Goal: Transaction & Acquisition: Purchase product/service

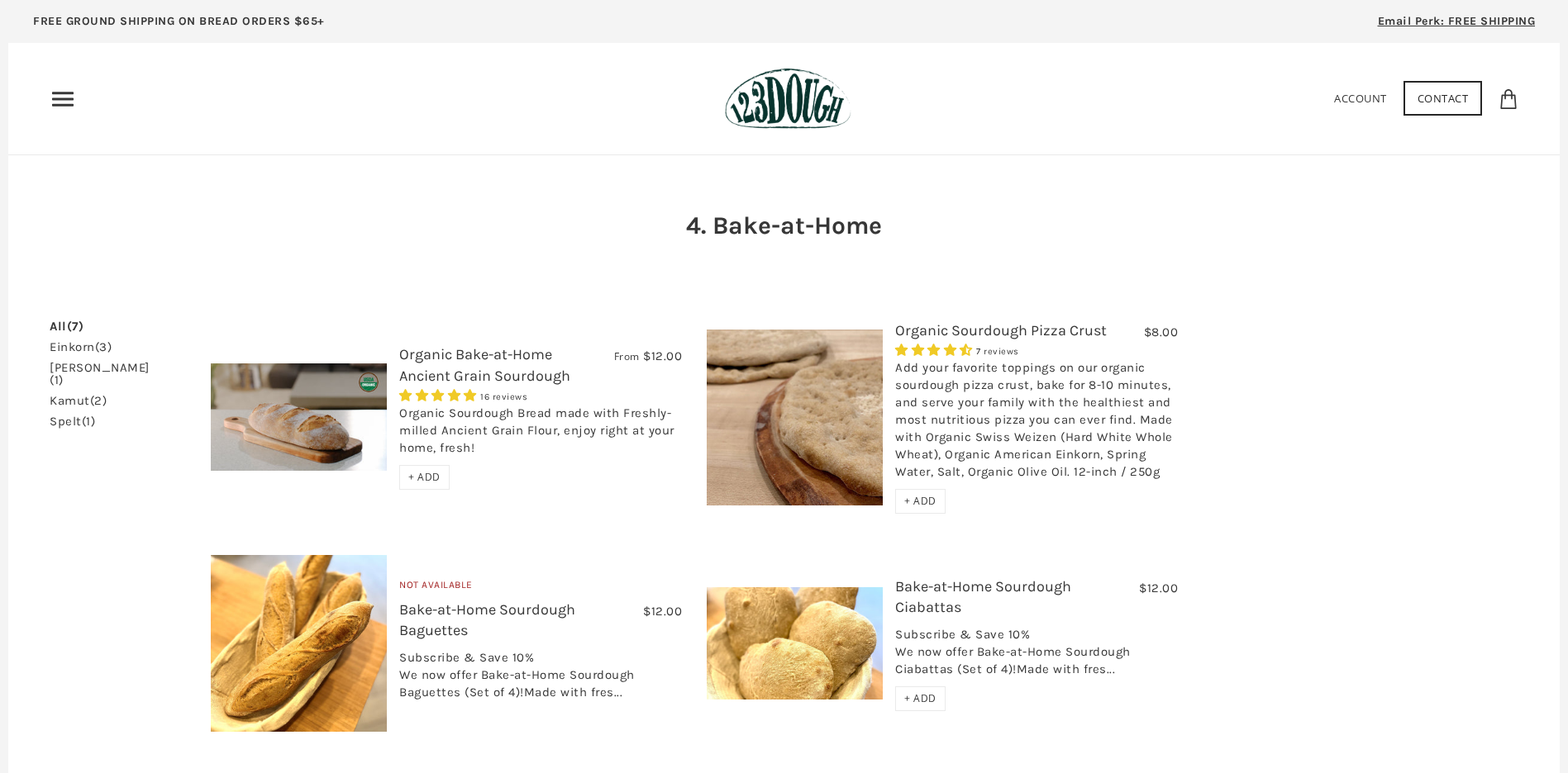
click at [924, 505] on span "+ ADD" at bounding box center [921, 501] width 33 height 14
click at [426, 475] on span "+ ADD" at bounding box center [425, 477] width 33 height 14
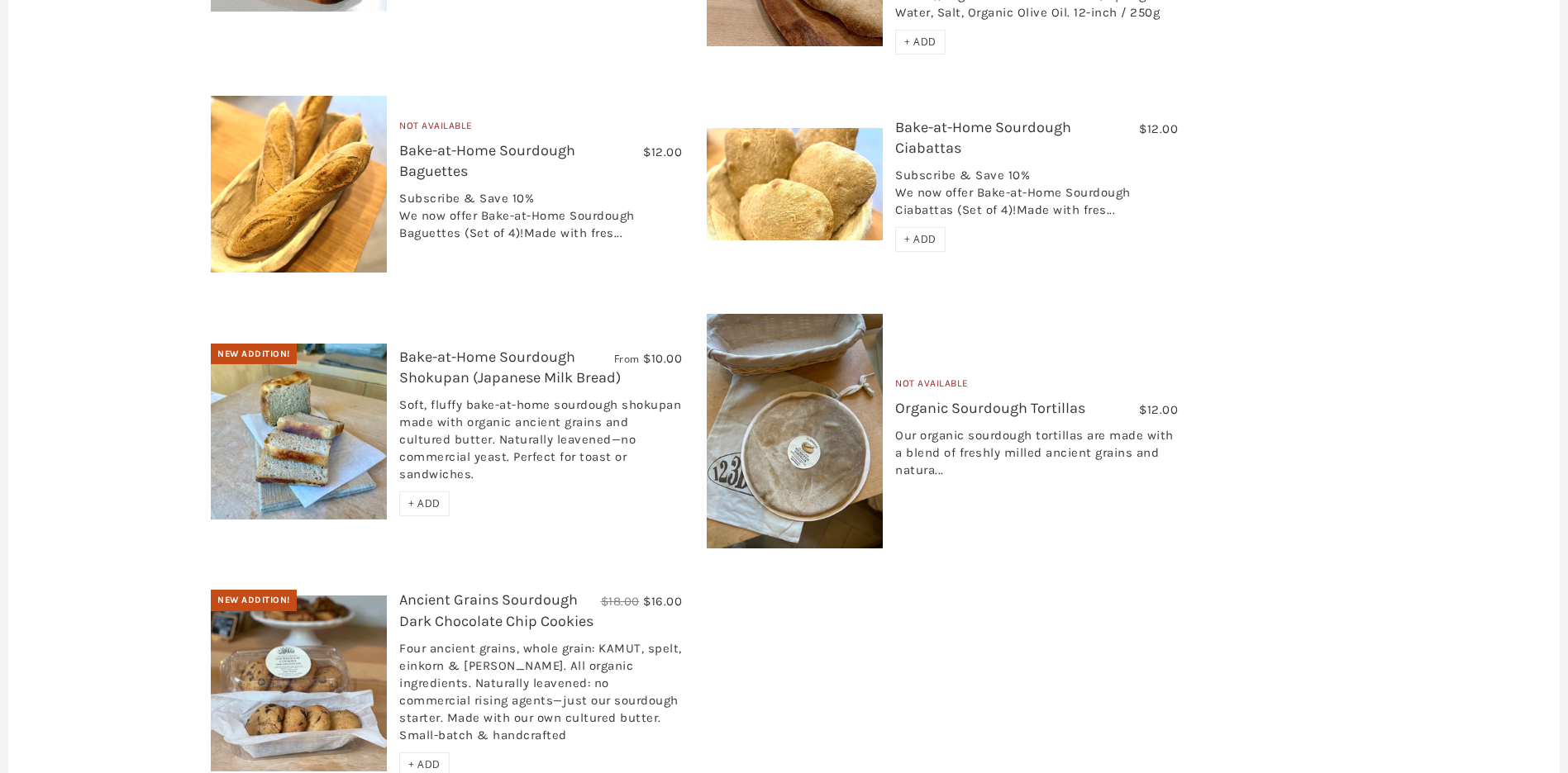
scroll to position [578, 0]
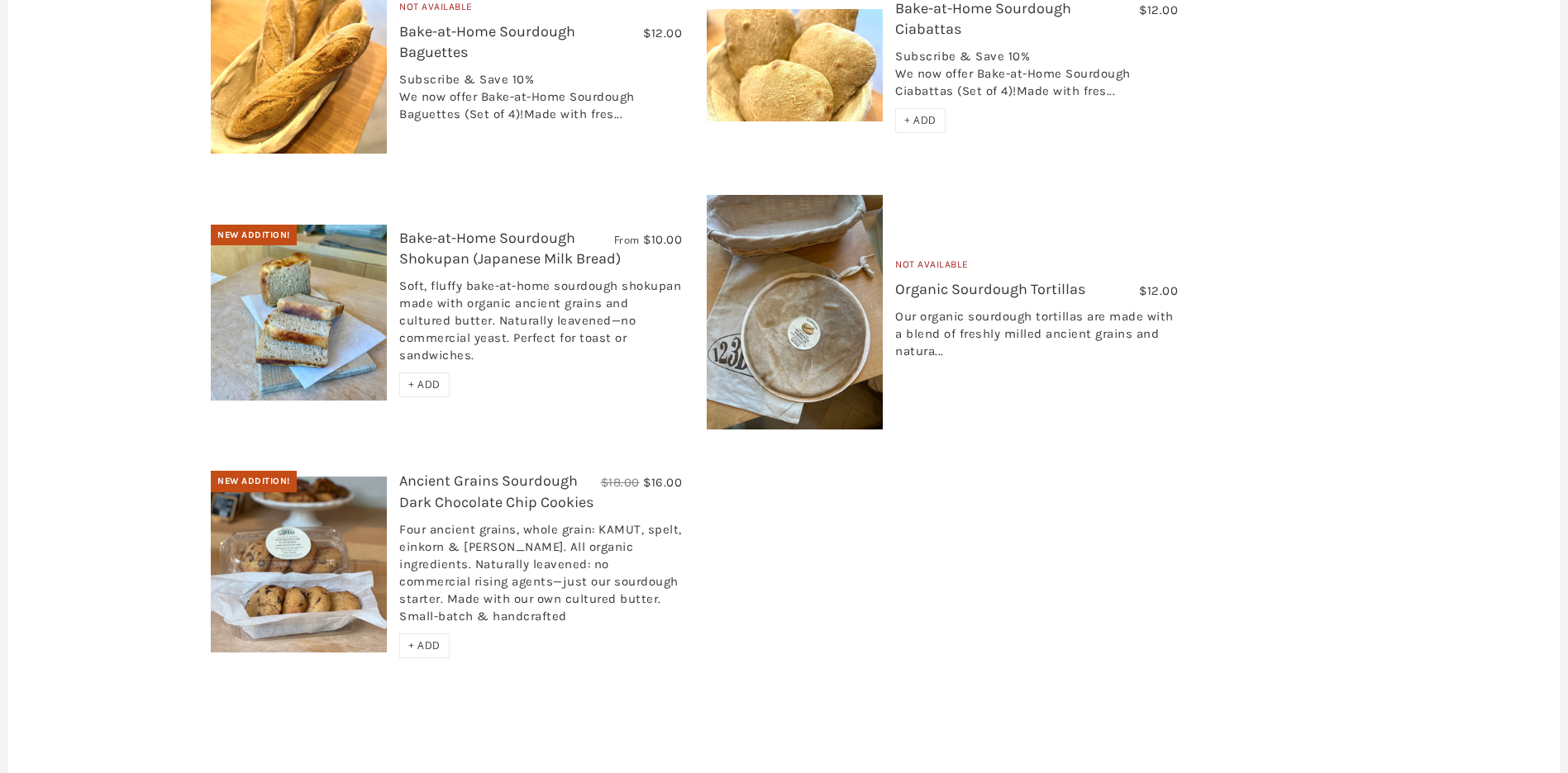
click at [1002, 290] on link "Organic Sourdough Tortillas" at bounding box center [990, 289] width 190 height 18
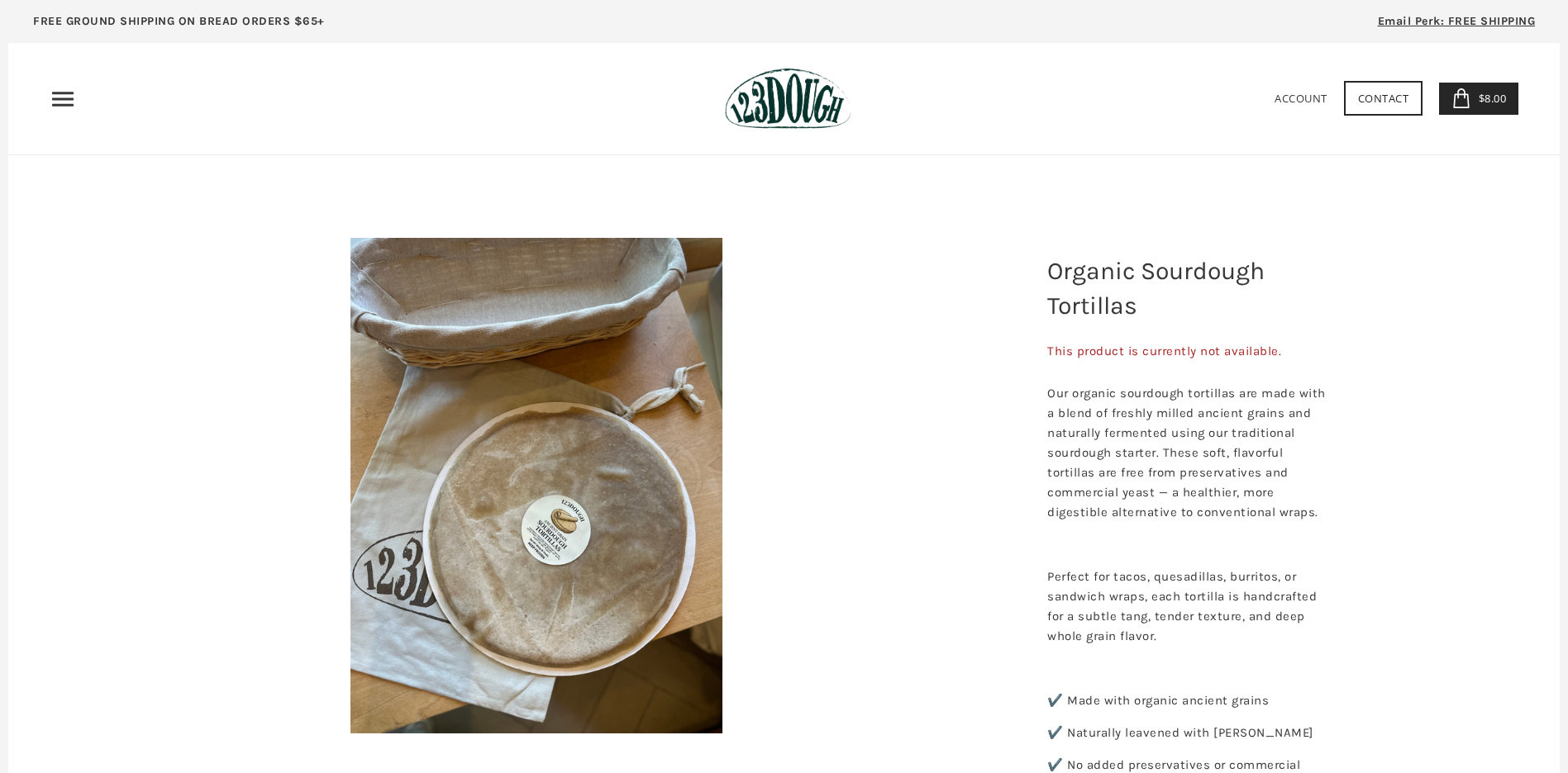
click at [1476, 100] on span "$8.00" at bounding box center [1490, 98] width 33 height 15
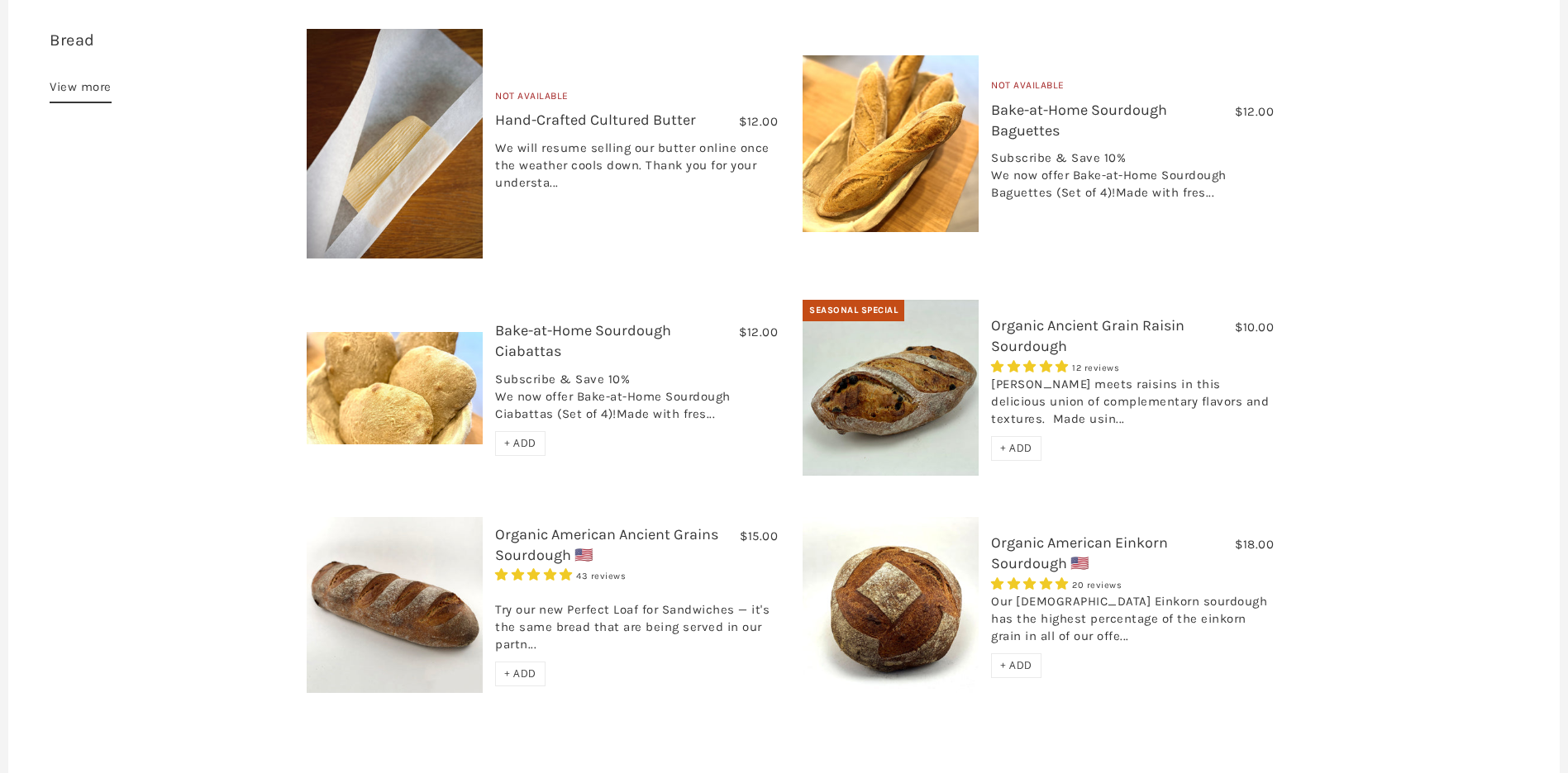
scroll to position [622, 0]
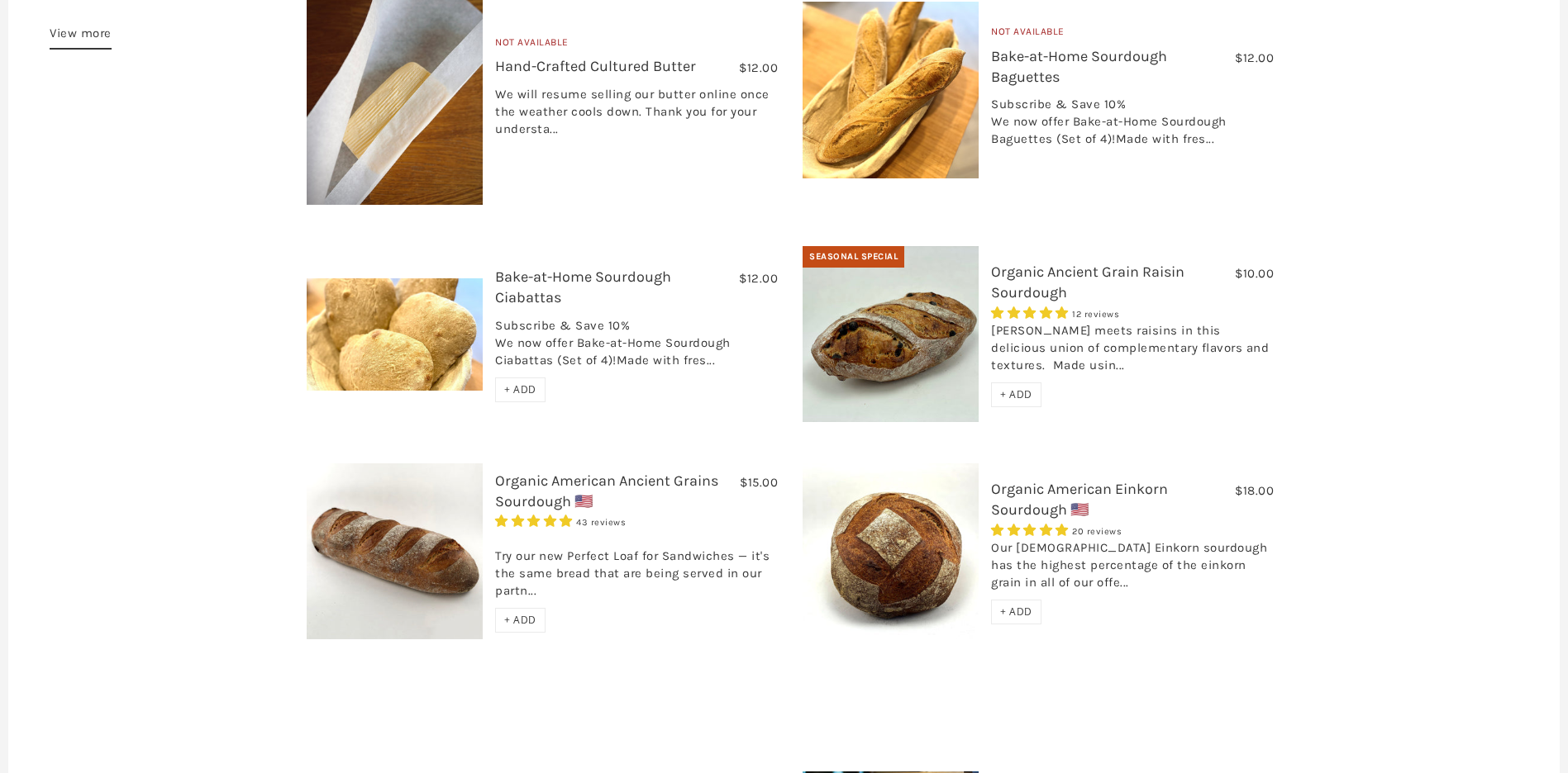
click at [1032, 480] on link "Organic American Einkorn Sourdough 🇺🇸" at bounding box center [1079, 499] width 177 height 39
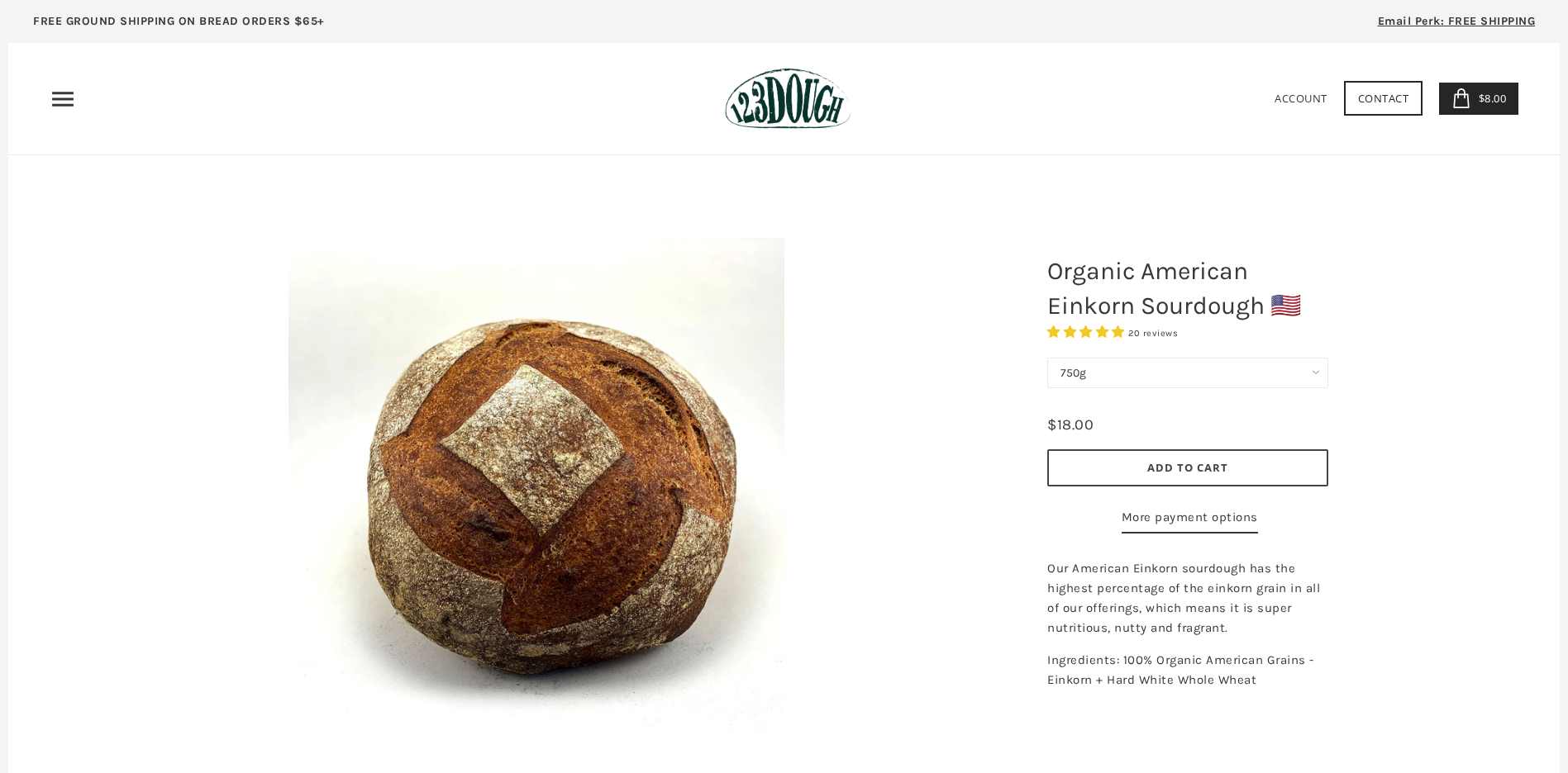
click at [1481, 100] on span "$8.00" at bounding box center [1490, 98] width 33 height 15
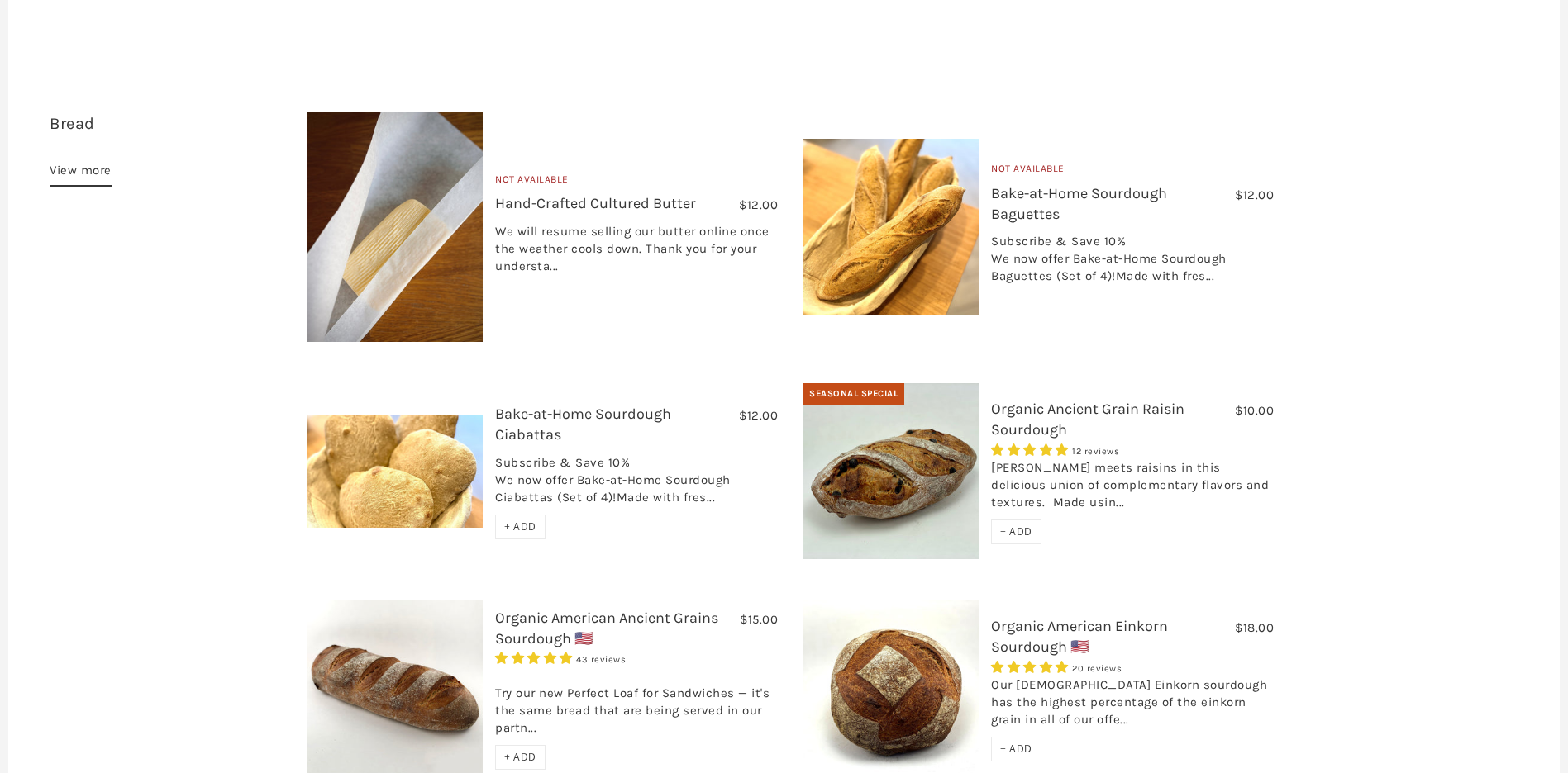
scroll to position [714, 0]
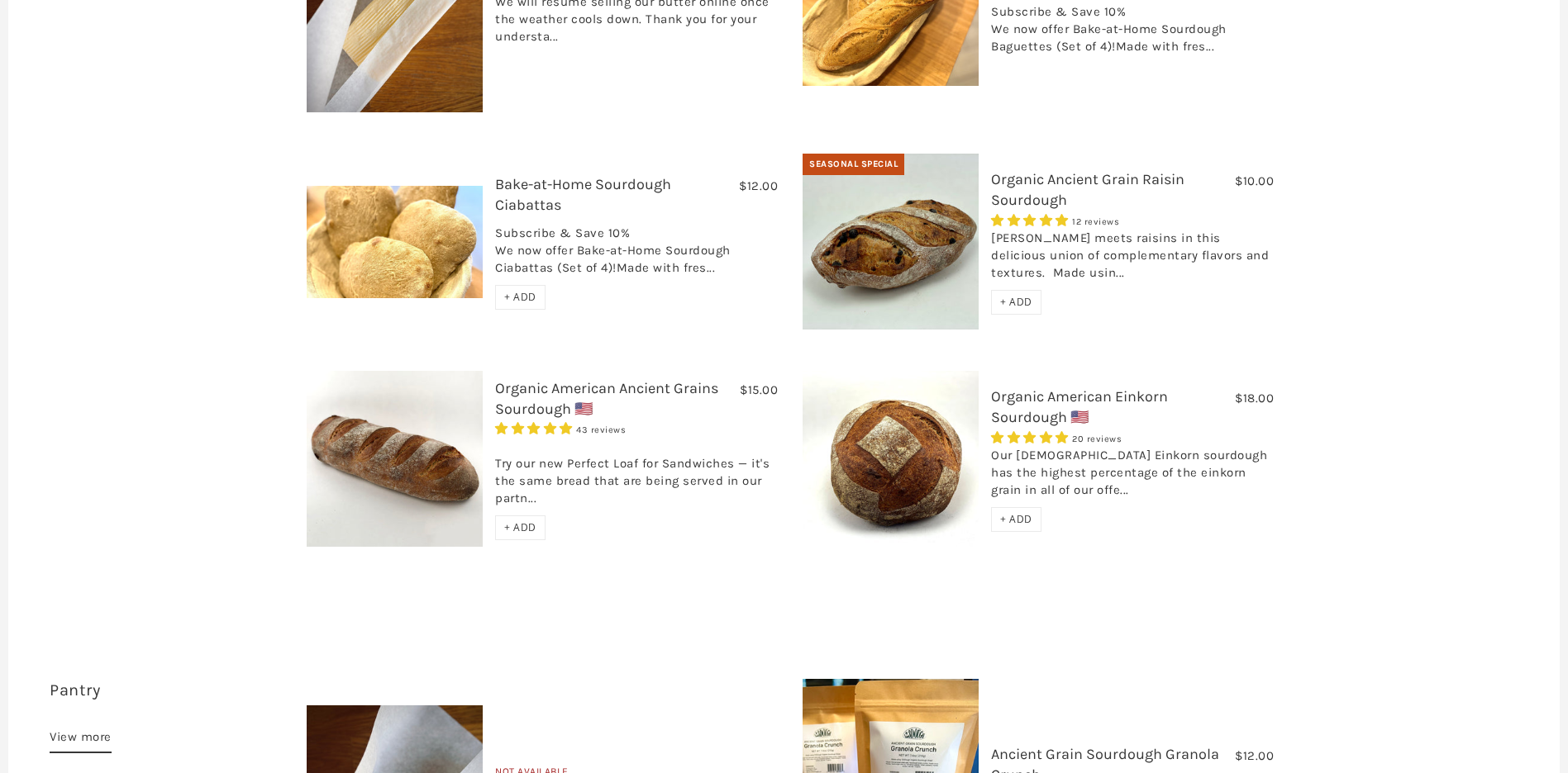
click at [1013, 512] on span "+ ADD" at bounding box center [1016, 519] width 33 height 14
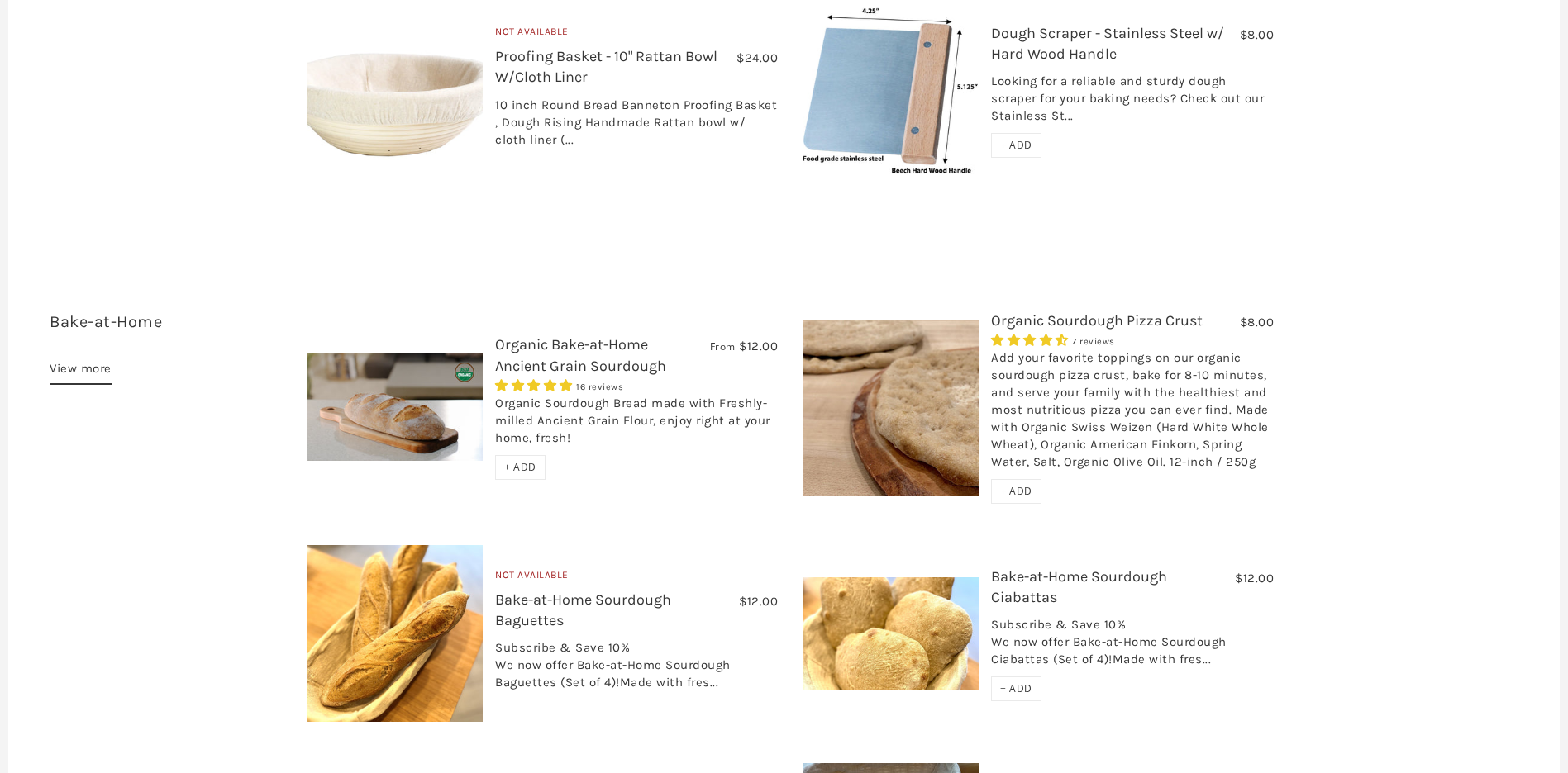
scroll to position [2787, 0]
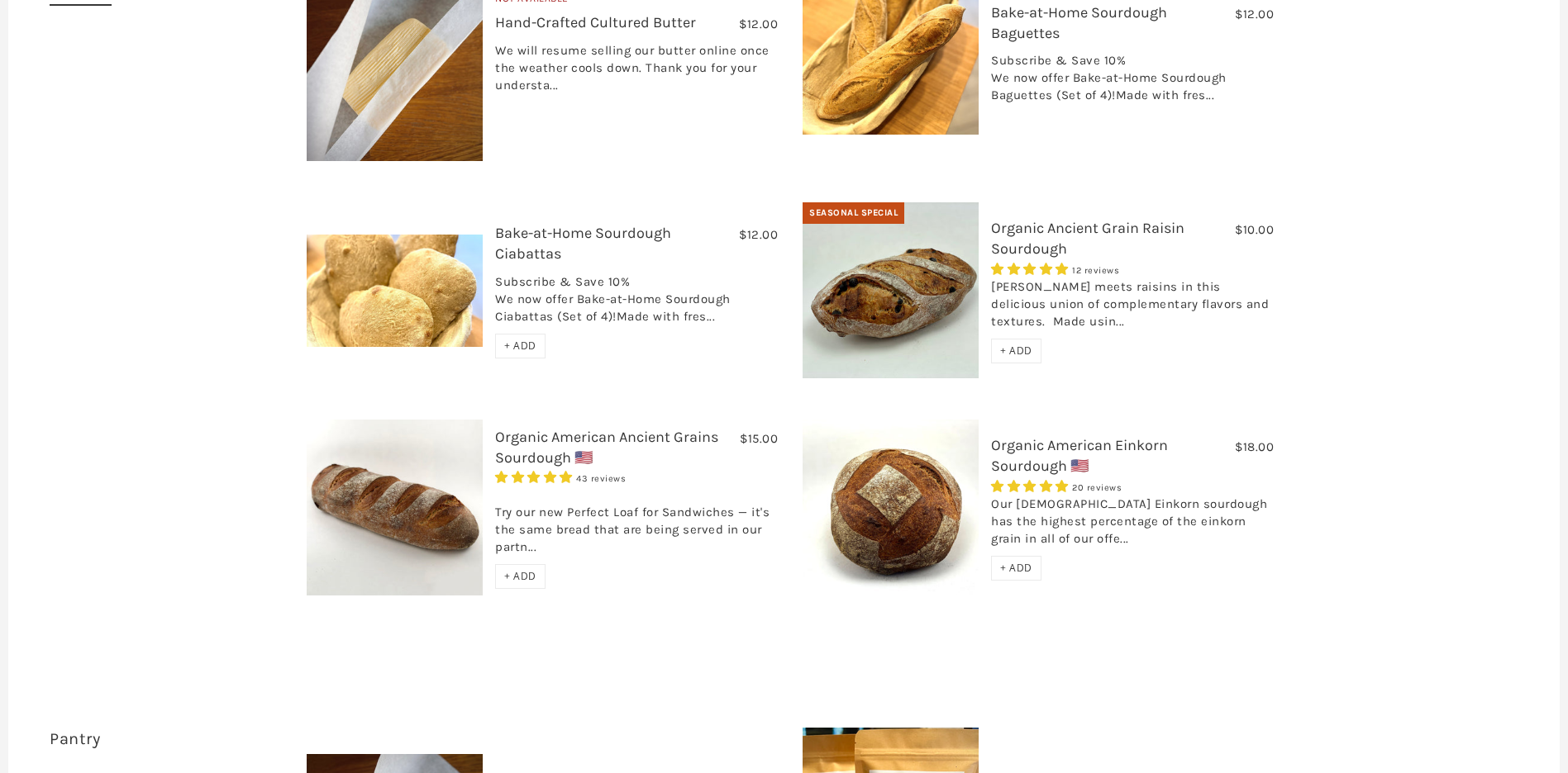
scroll to position [983, 0]
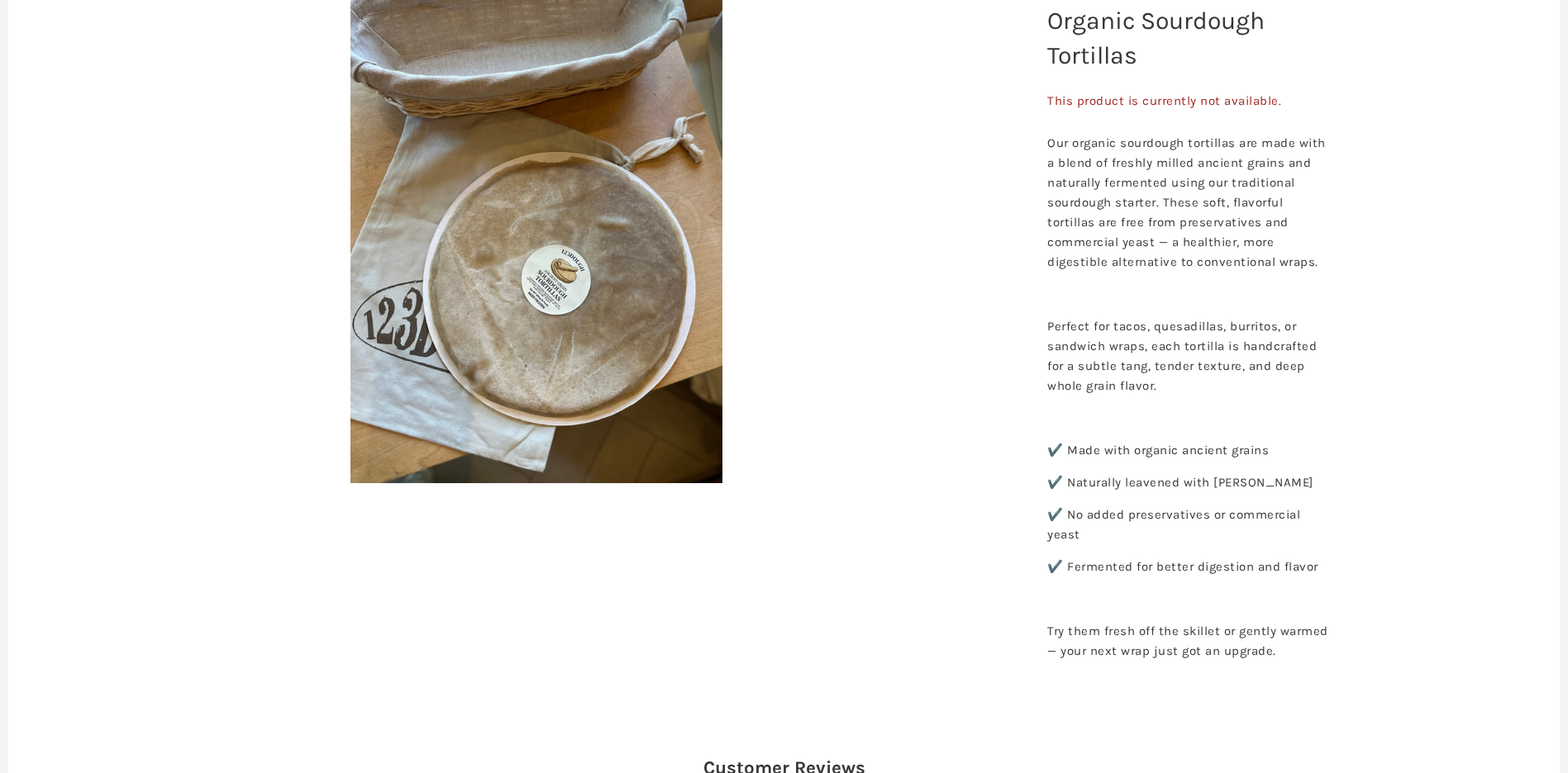
scroll to position [214, 0]
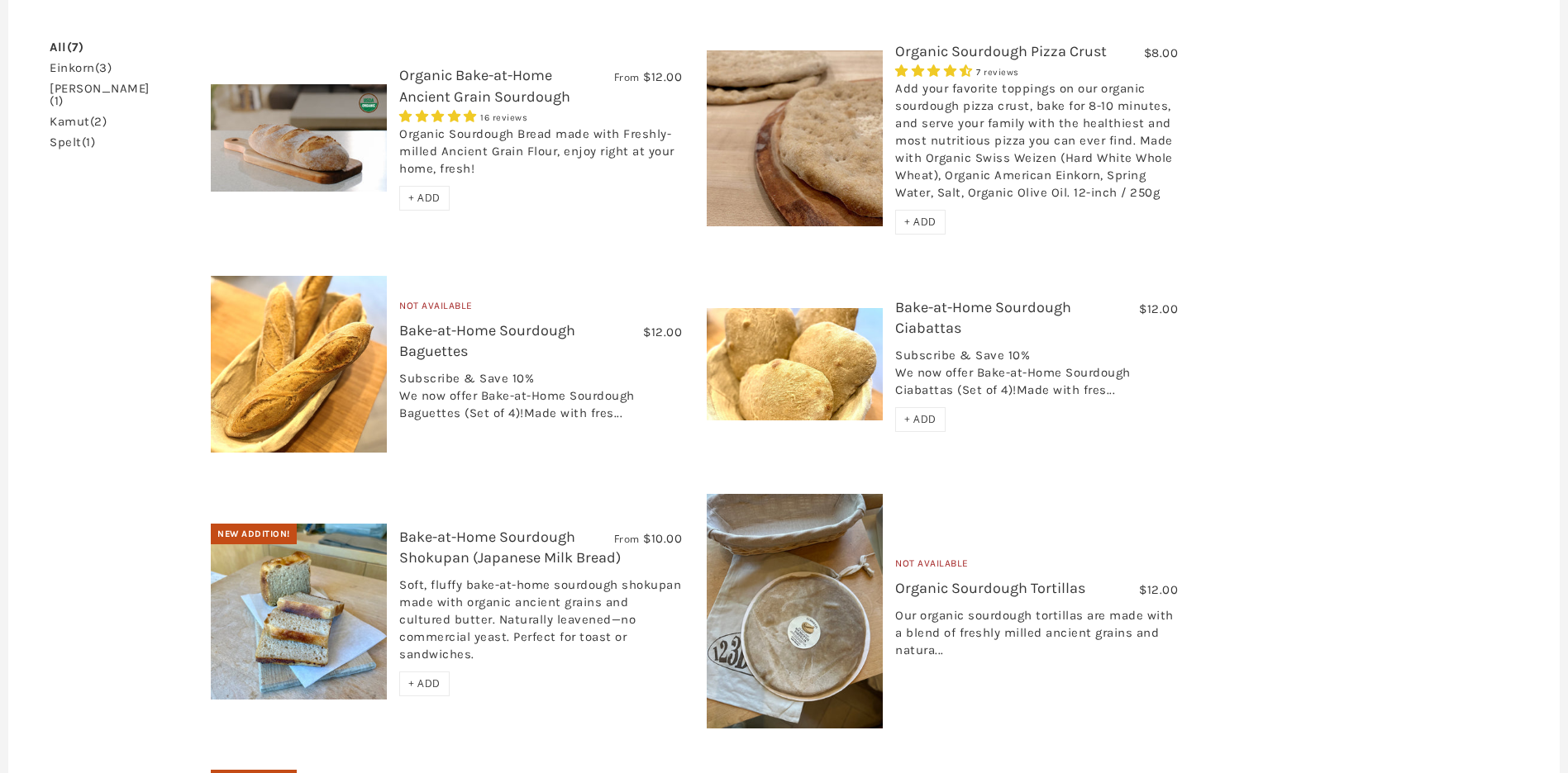
scroll to position [162, 0]
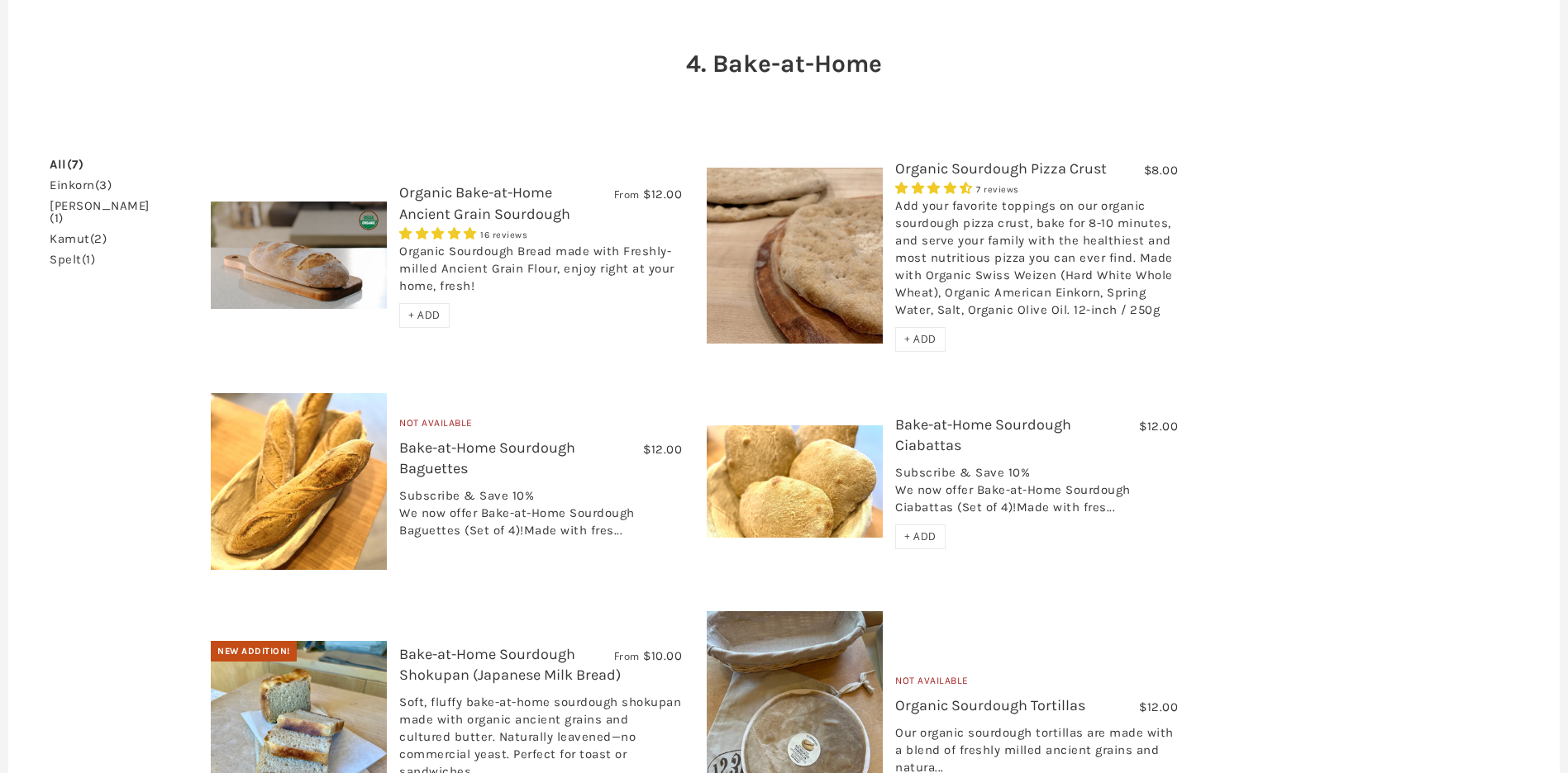
click at [411, 316] on span "+ ADD" at bounding box center [425, 315] width 33 height 14
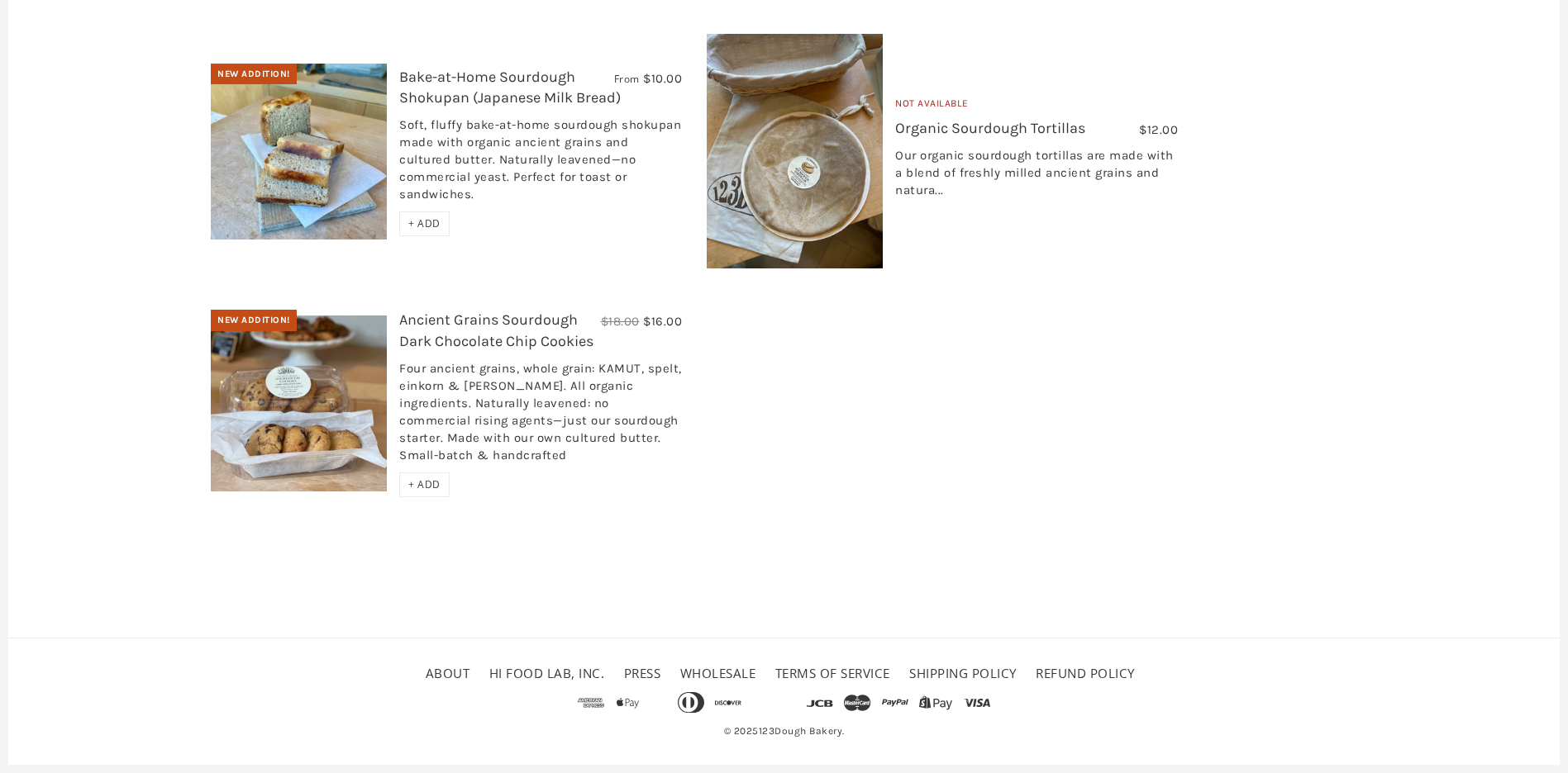
scroll to position [0, 0]
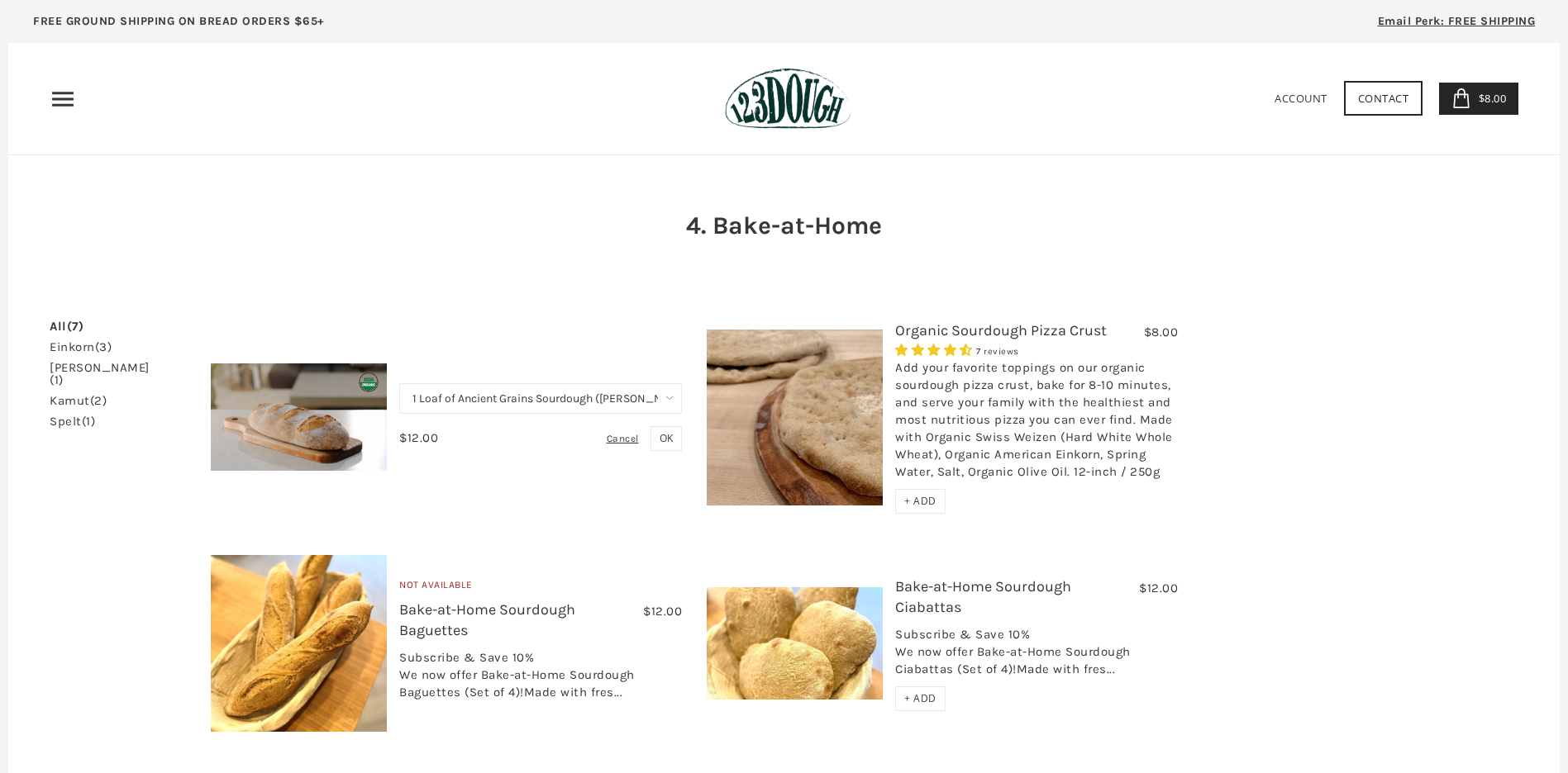
drag, startPoint x: 1461, startPoint y: 98, endPoint x: 1579, endPoint y: 116, distance: 119.4
click at [1462, 98] on icon at bounding box center [1461, 98] width 20 height 20
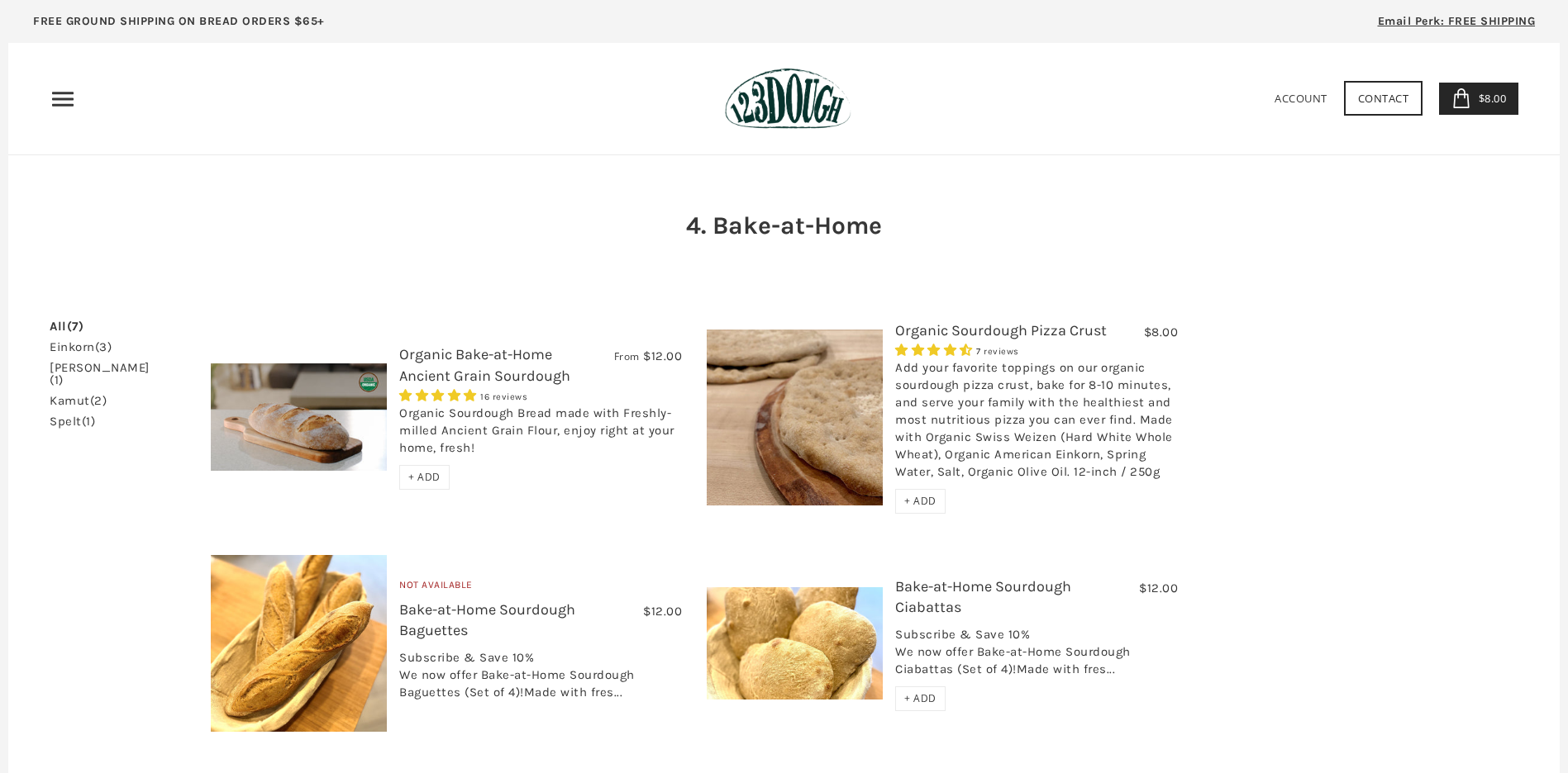
click at [423, 477] on span "+ ADD" at bounding box center [425, 477] width 33 height 14
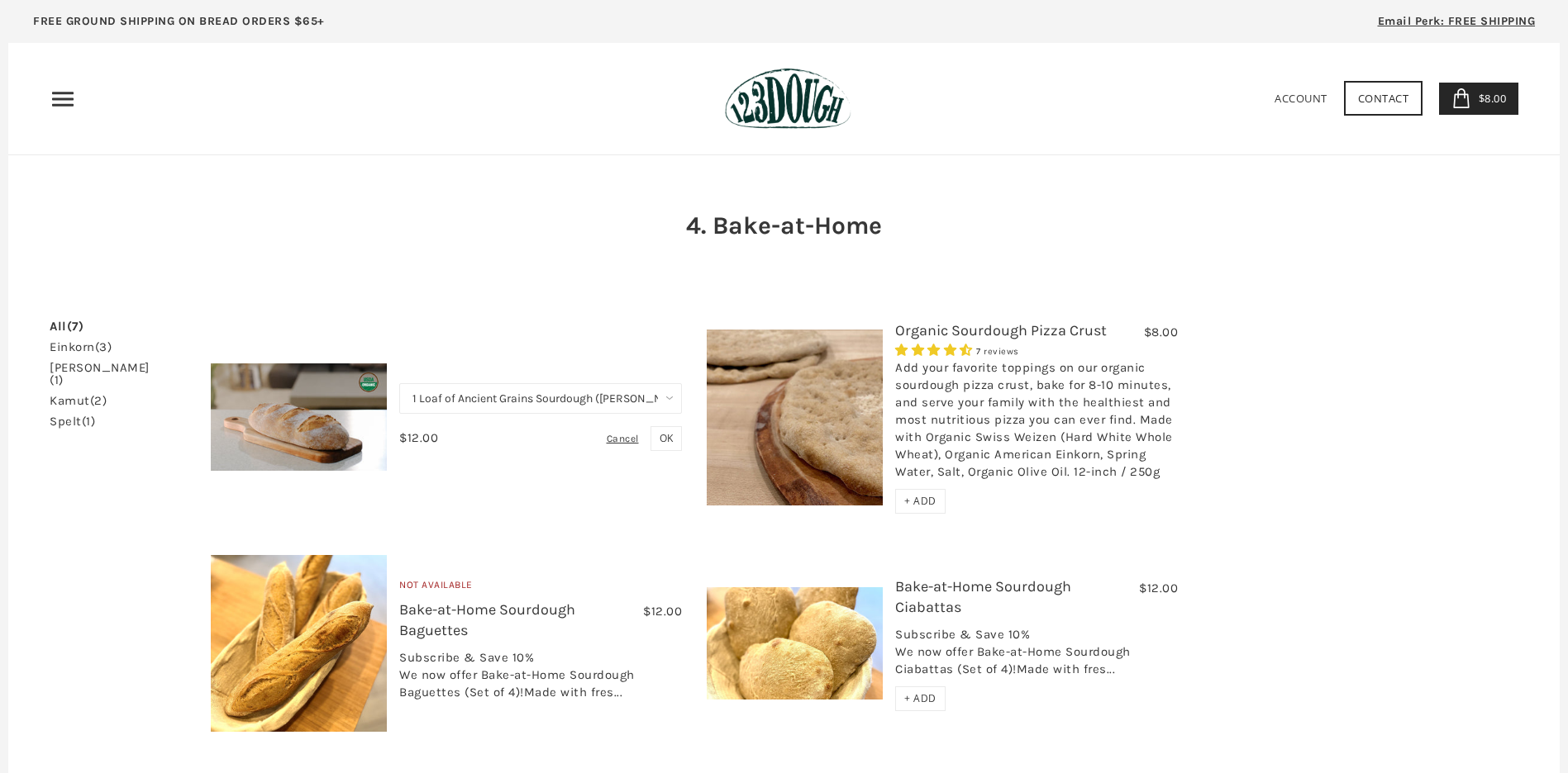
click at [673, 436] on button "OK" at bounding box center [666, 438] width 32 height 25
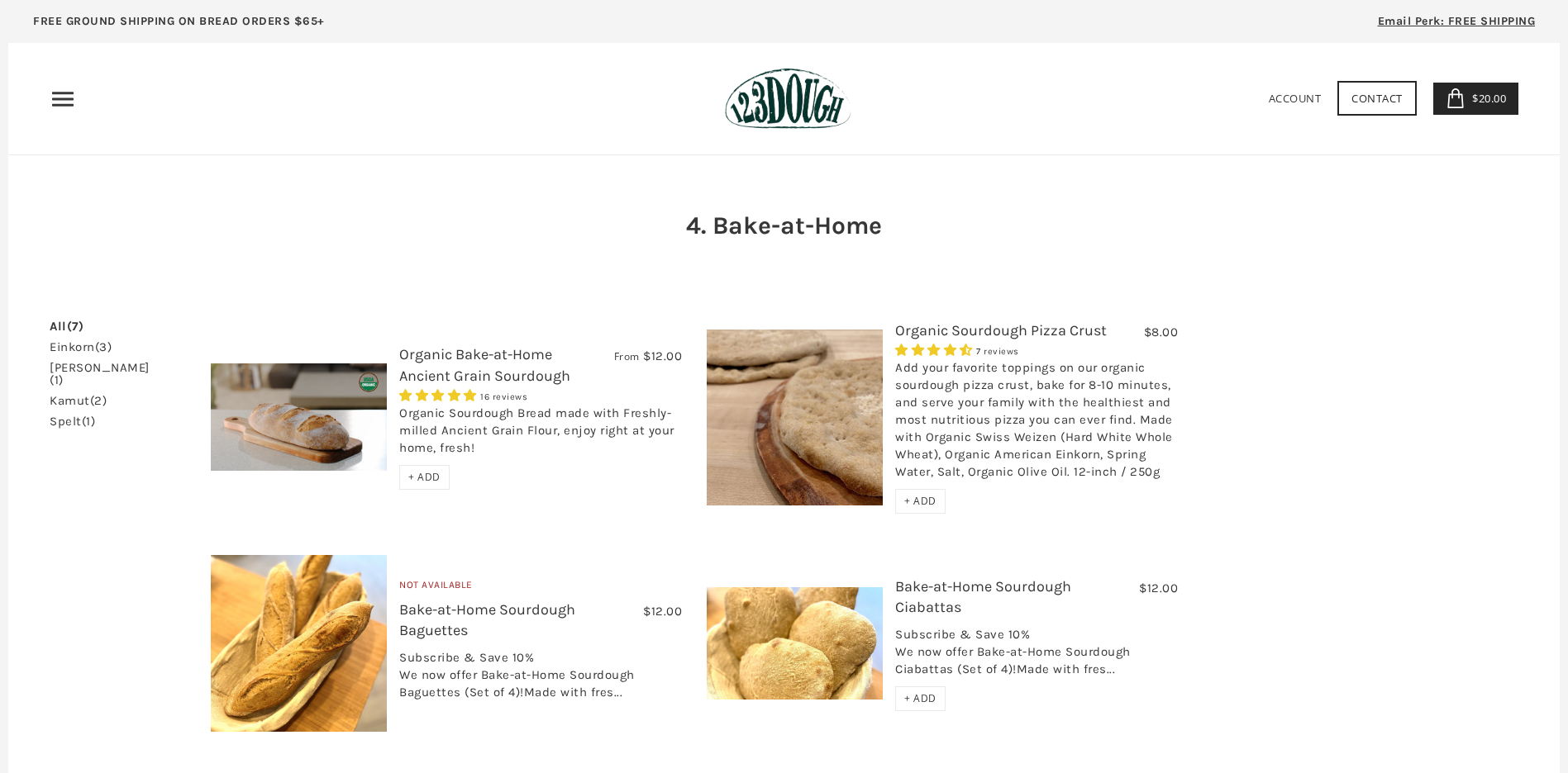
drag, startPoint x: 422, startPoint y: 474, endPoint x: 14, endPoint y: 6, distance: 620.9
click at [422, 475] on span "+ ADD" at bounding box center [425, 477] width 33 height 14
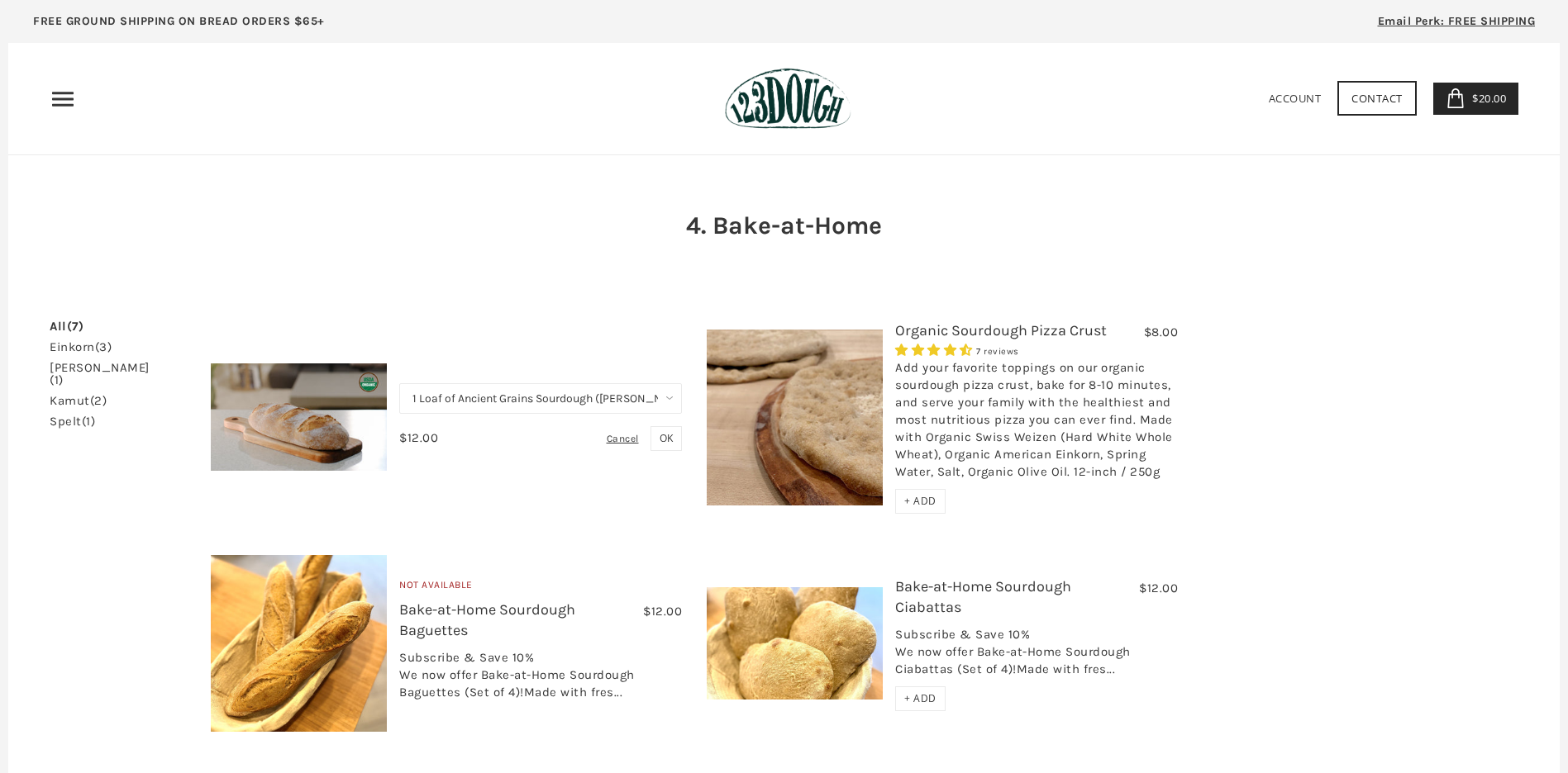
click at [643, 304] on div "All (7) einkorn (3) [PERSON_NAME] (1) kamut (2)" at bounding box center [783, 757] width 1468 height 1040
click at [618, 438] on div "Cancel" at bounding box center [627, 438] width 41 height 23
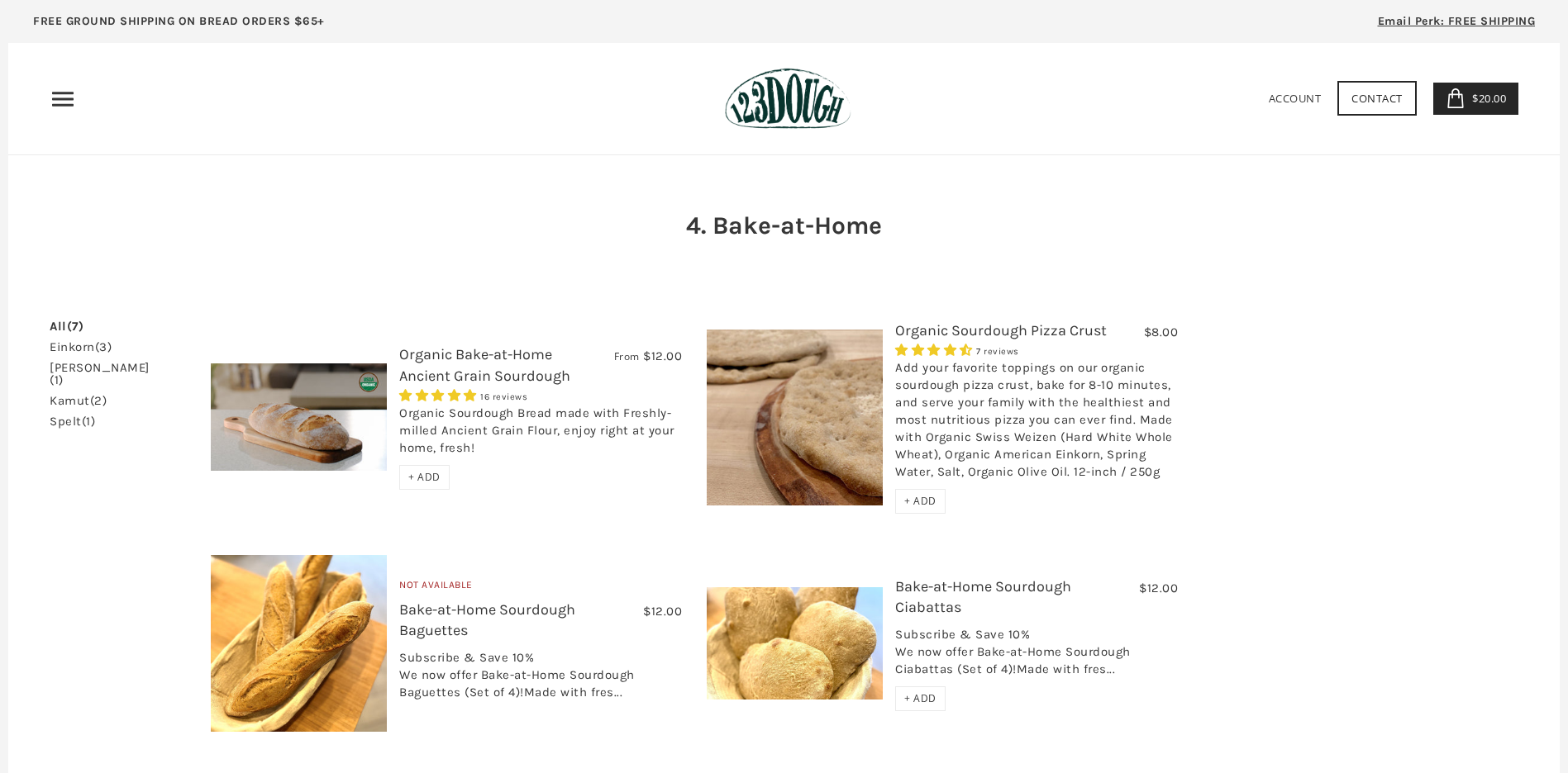
click at [67, 347] on link "einkorn (3)" at bounding box center [80, 348] width 62 height 12
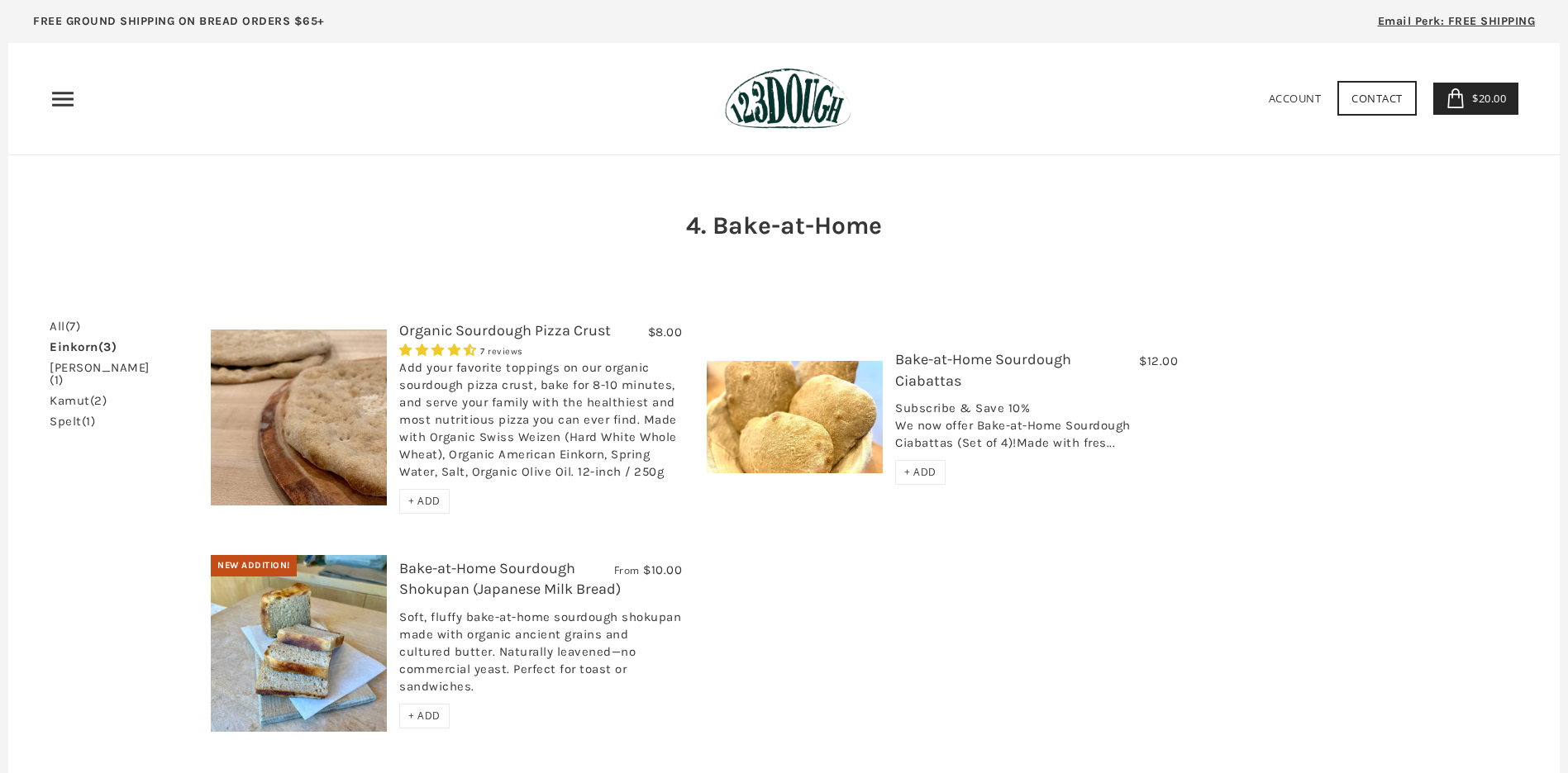
click at [1475, 99] on span "$20.00" at bounding box center [1486, 98] width 38 height 15
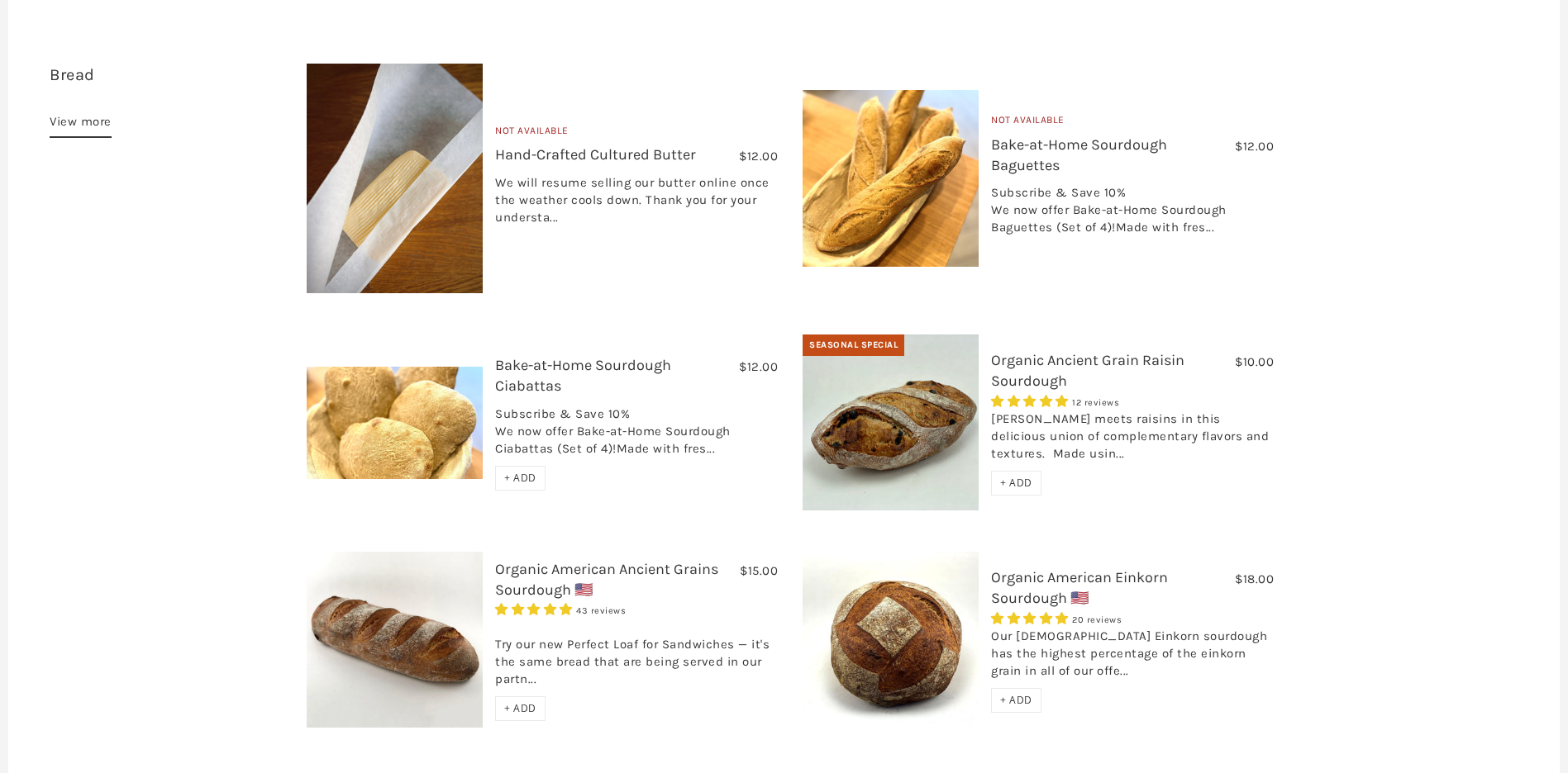
scroll to position [690, 0]
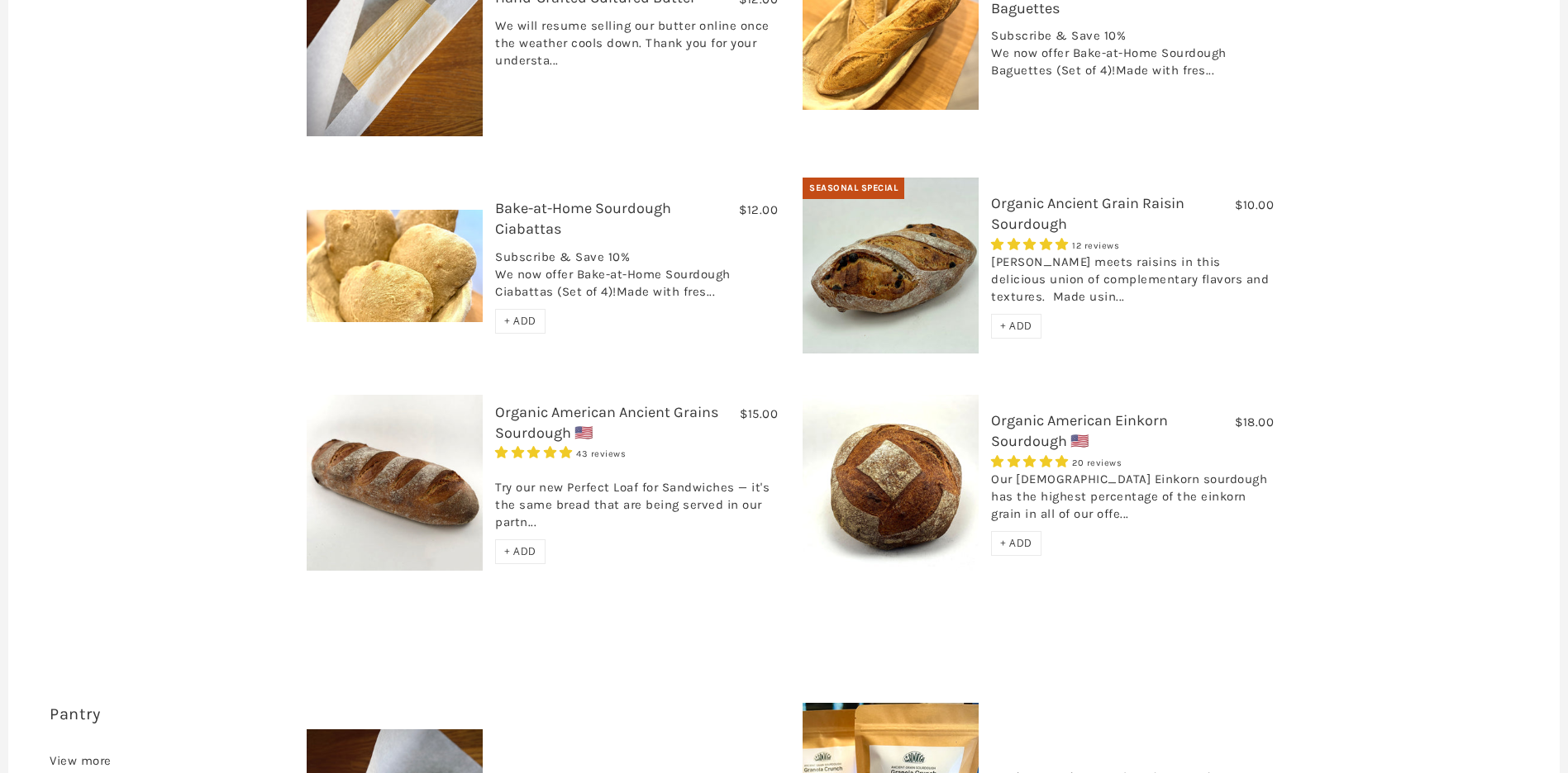
click at [1017, 536] on span "+ ADD" at bounding box center [1016, 543] width 33 height 14
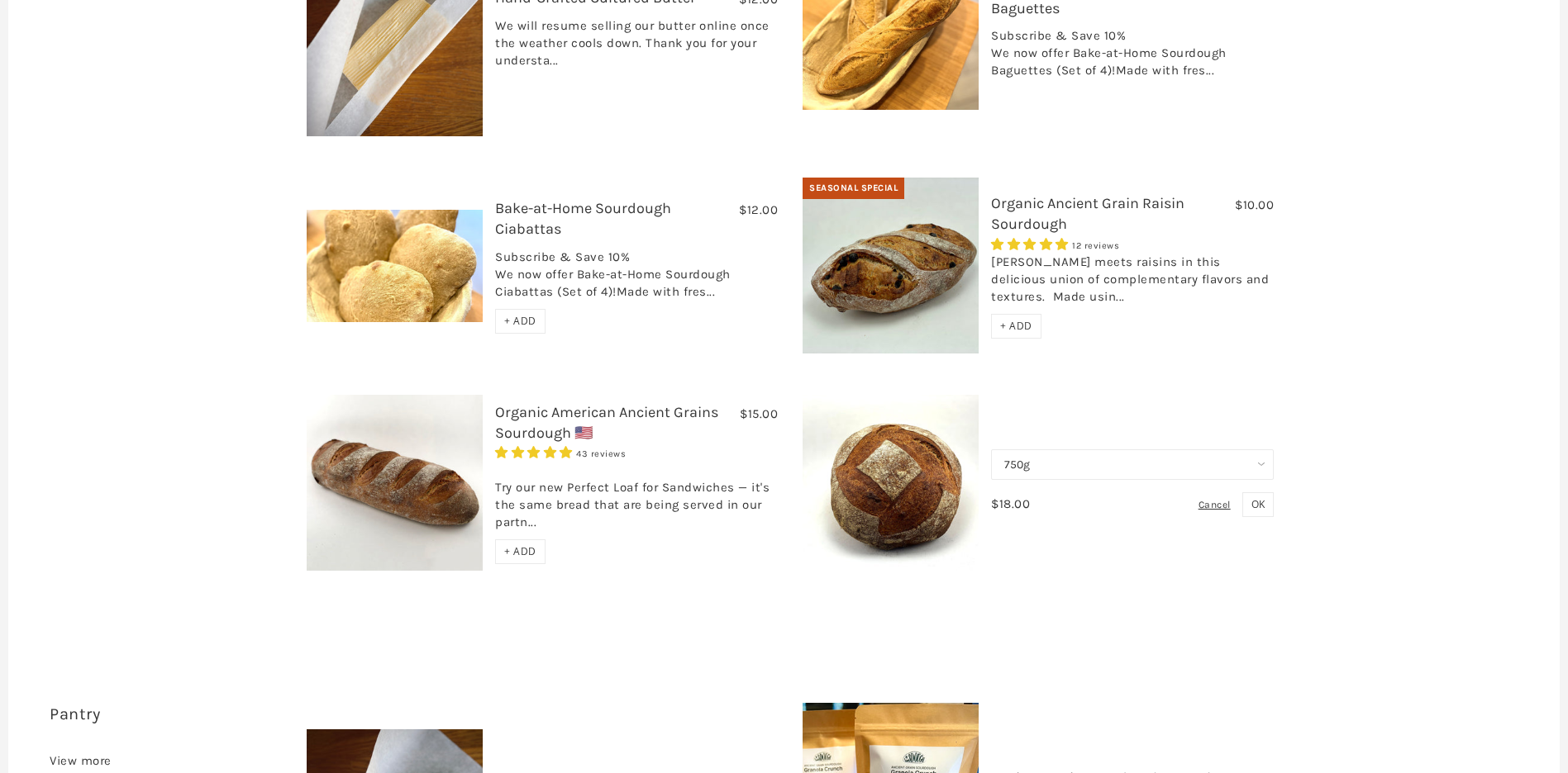
click at [1258, 497] on span "OK" at bounding box center [1258, 504] width 13 height 14
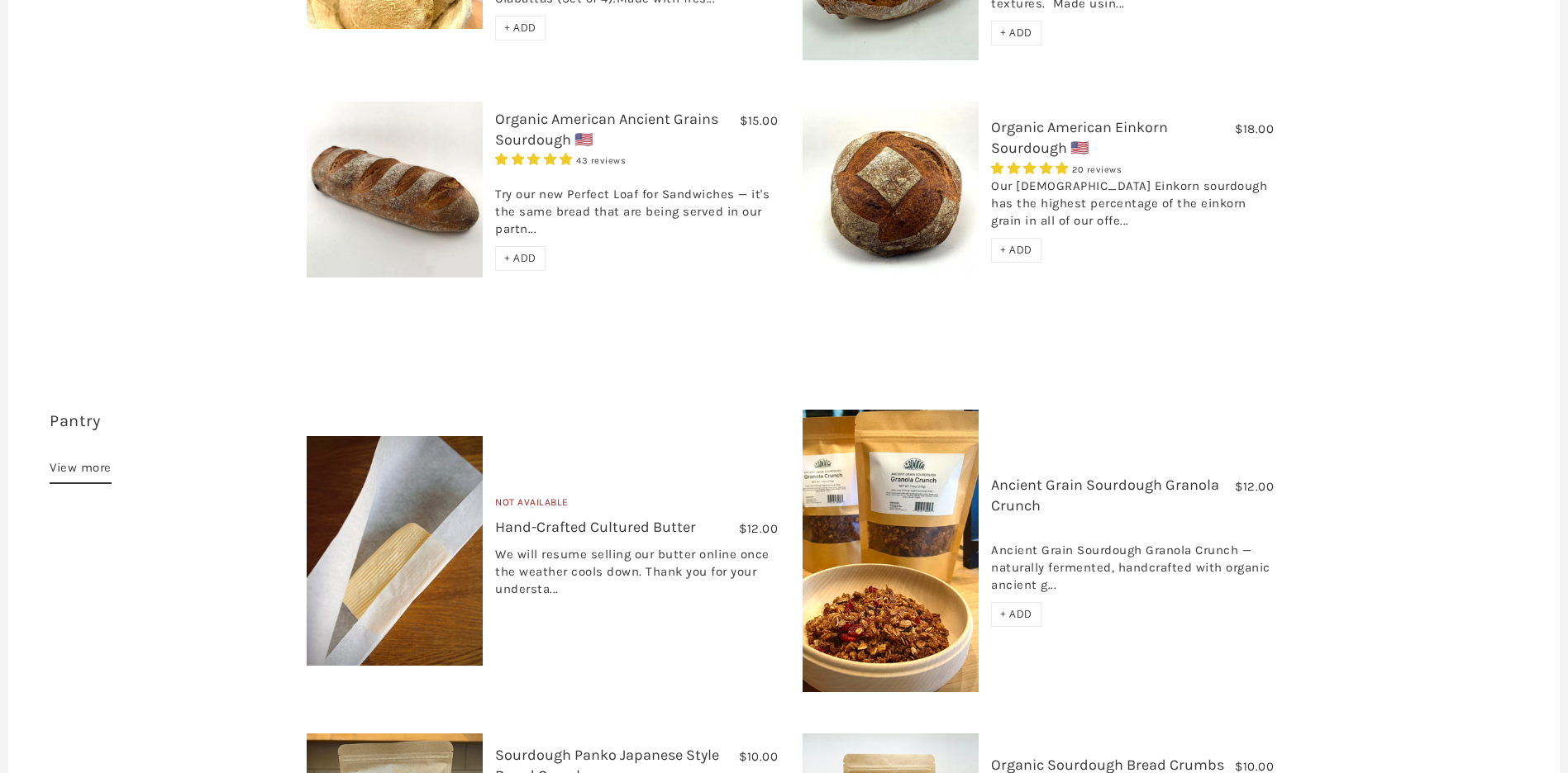
scroll to position [0, 0]
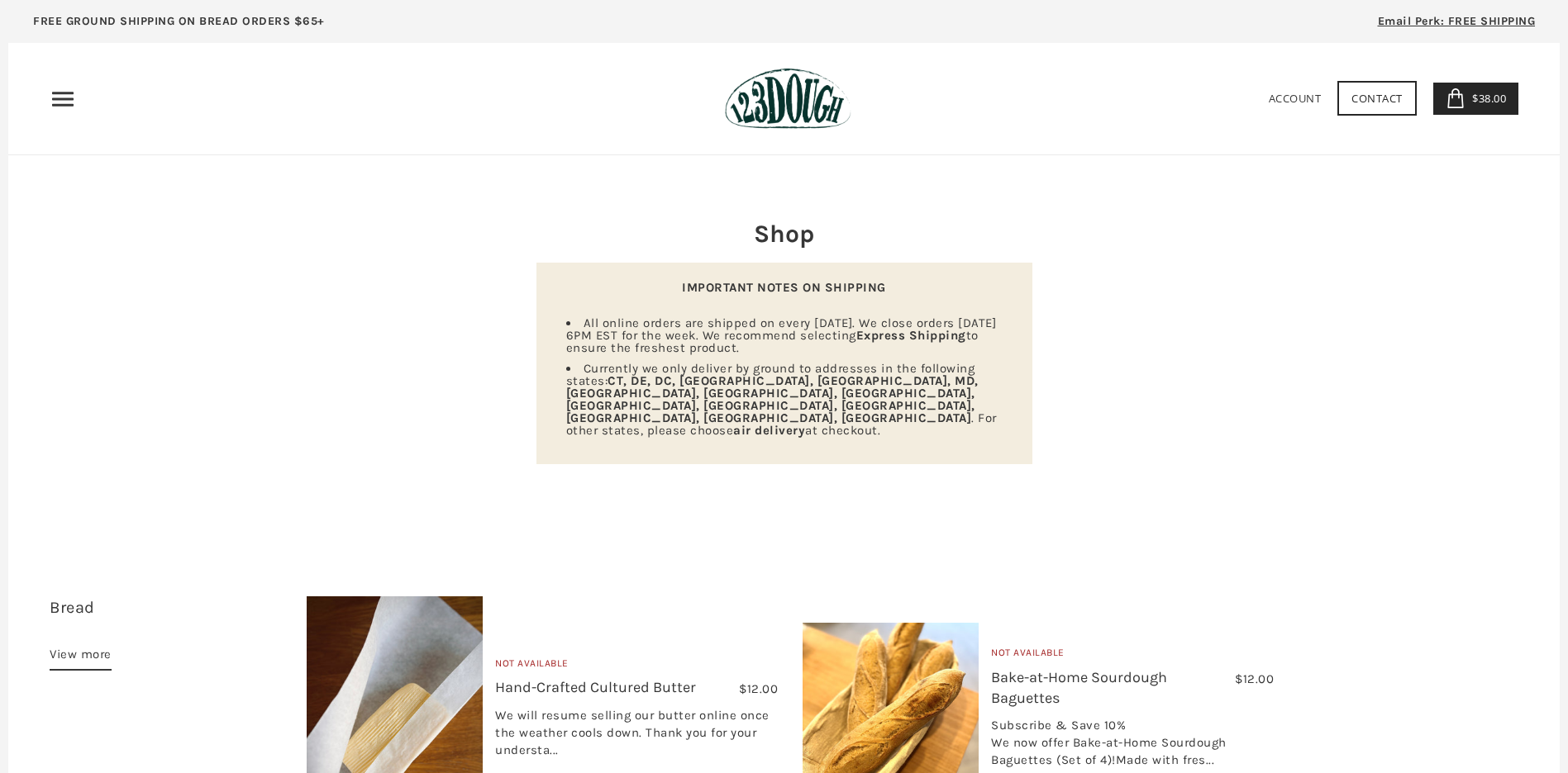
click at [1487, 99] on span "$38.00" at bounding box center [1486, 98] width 38 height 15
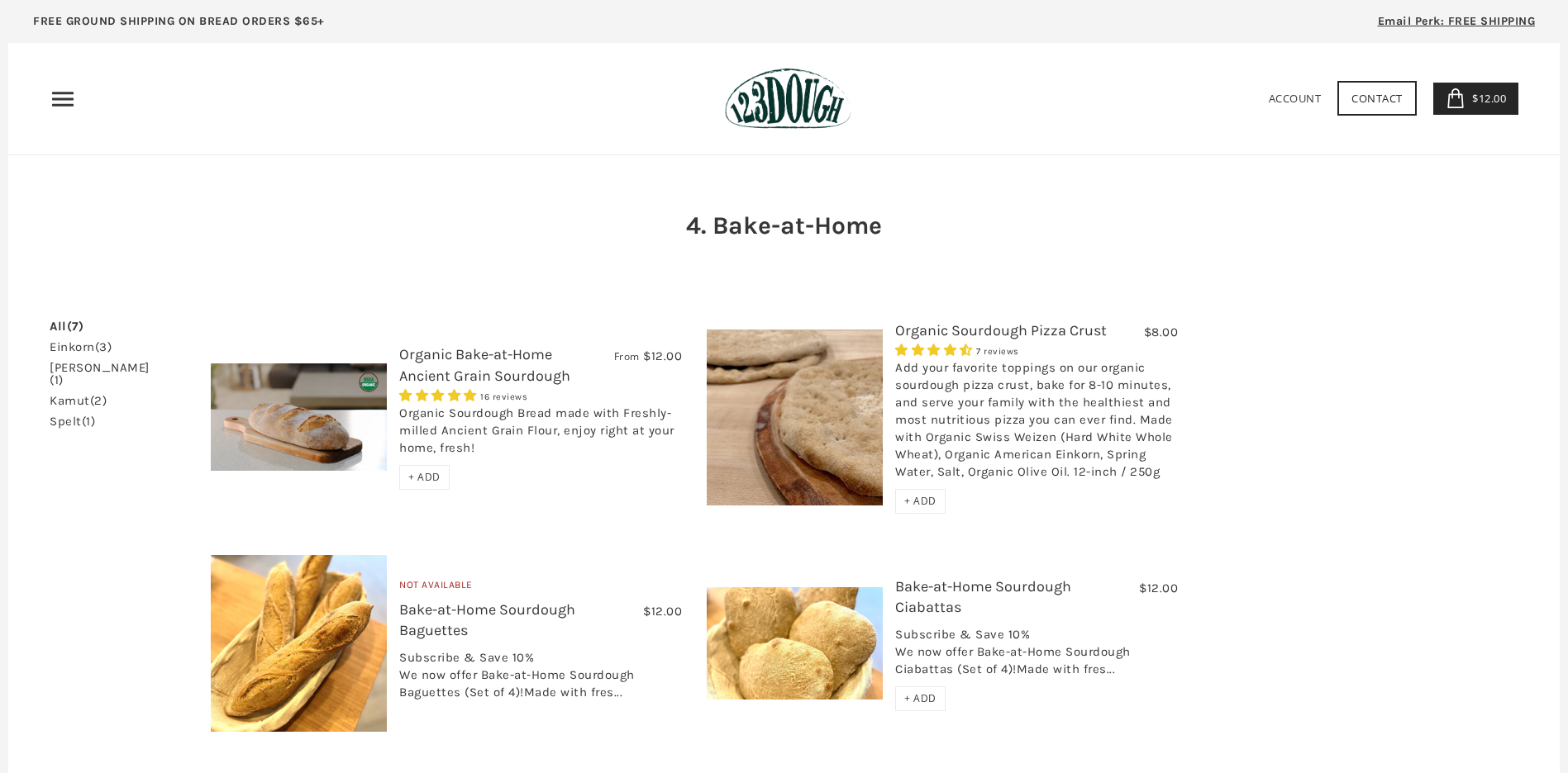
click at [55, 100] on icon "Primary" at bounding box center [63, 99] width 26 height 26
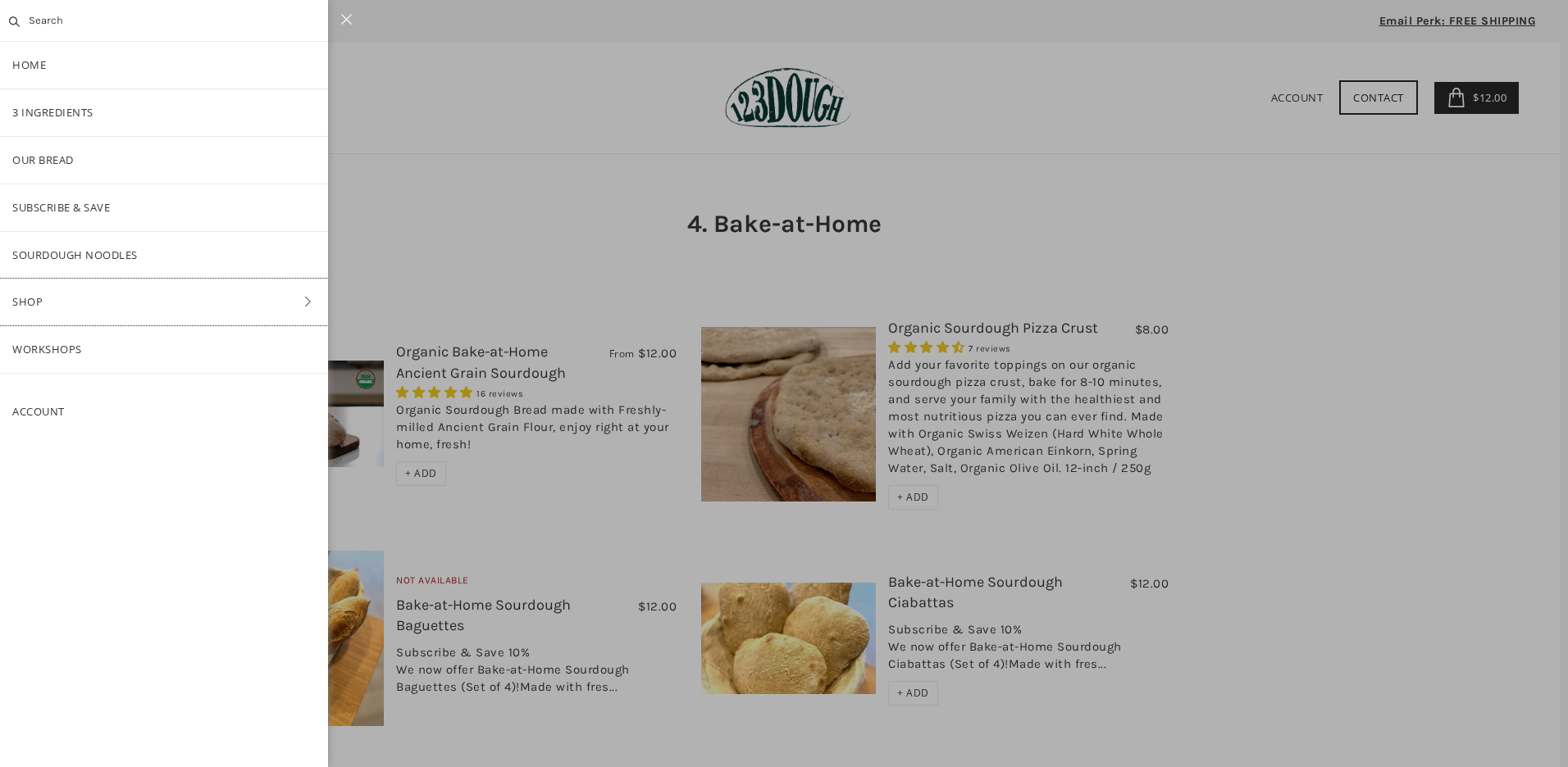
click at [20, 300] on link "Shop" at bounding box center [163, 301] width 328 height 46
click at [48, 204] on link "Bread" at bounding box center [163, 207] width 328 height 46
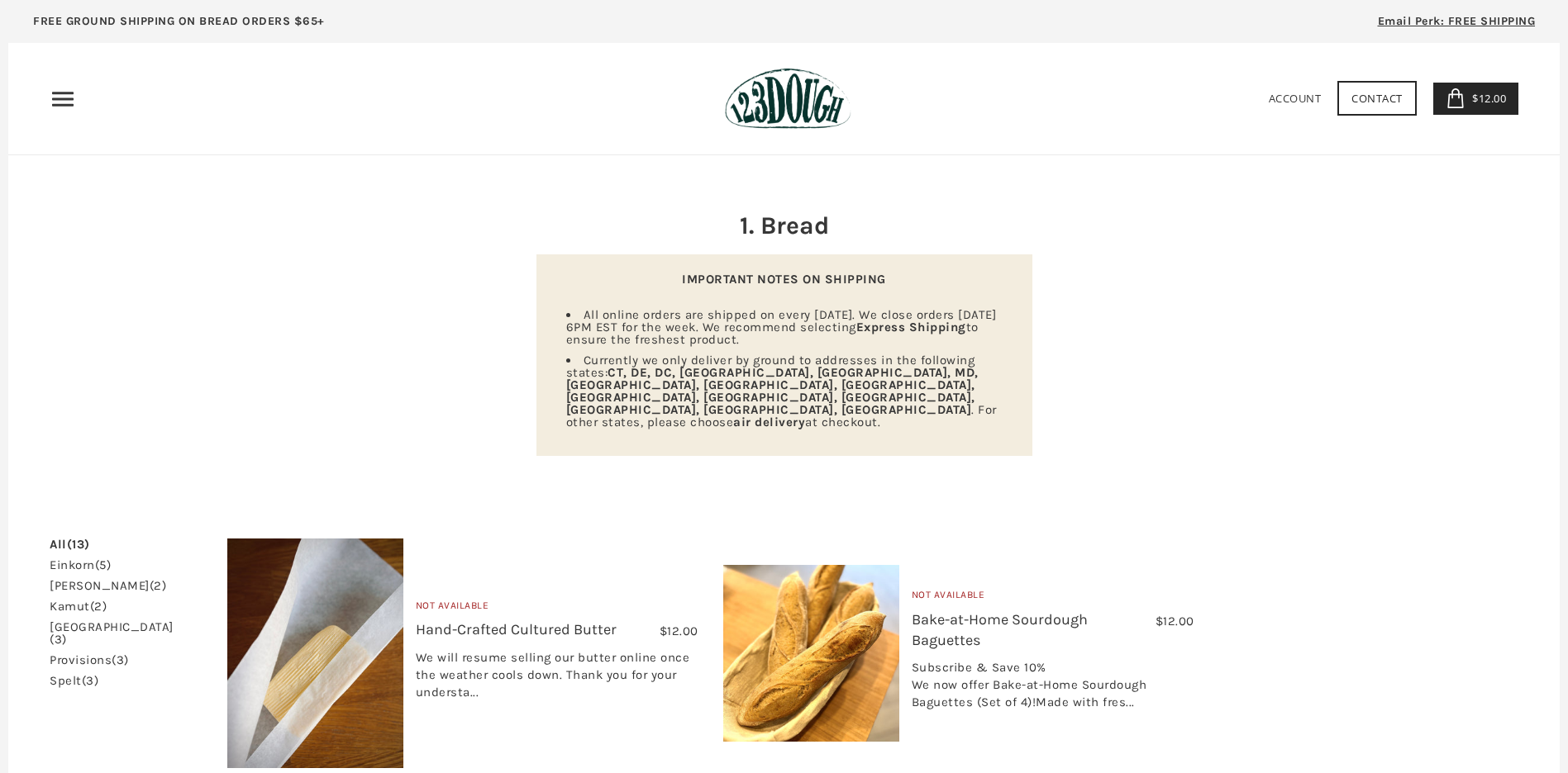
click at [1479, 95] on span "$12.00" at bounding box center [1486, 98] width 38 height 15
